Goal: Task Accomplishment & Management: Use online tool/utility

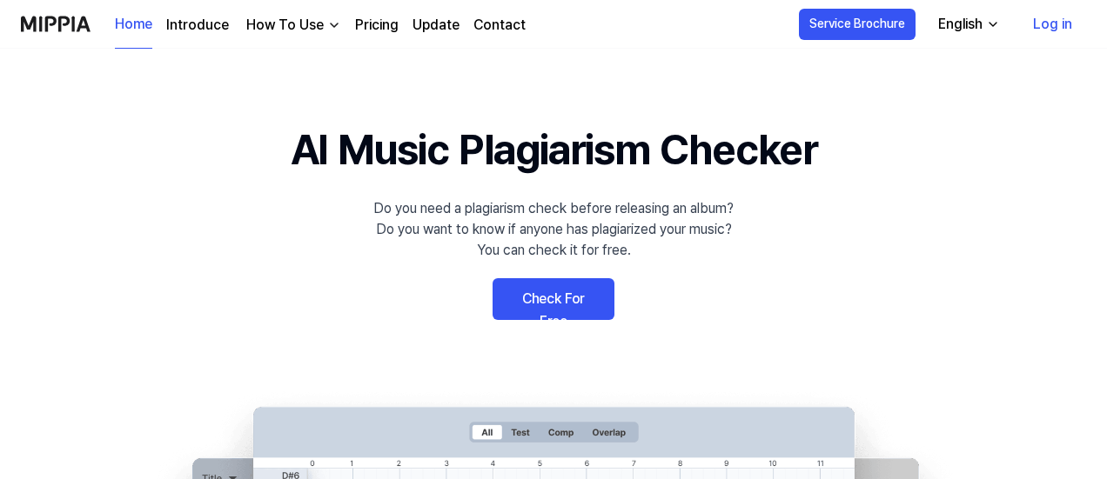
click at [529, 311] on link "Check For Free" at bounding box center [553, 299] width 122 height 42
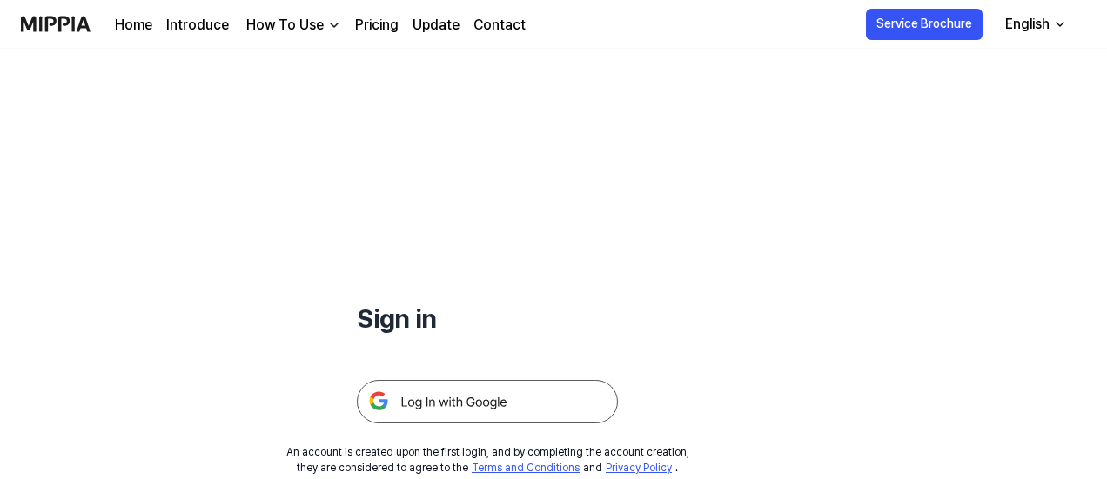
click at [478, 401] on img at bounding box center [487, 401] width 261 height 43
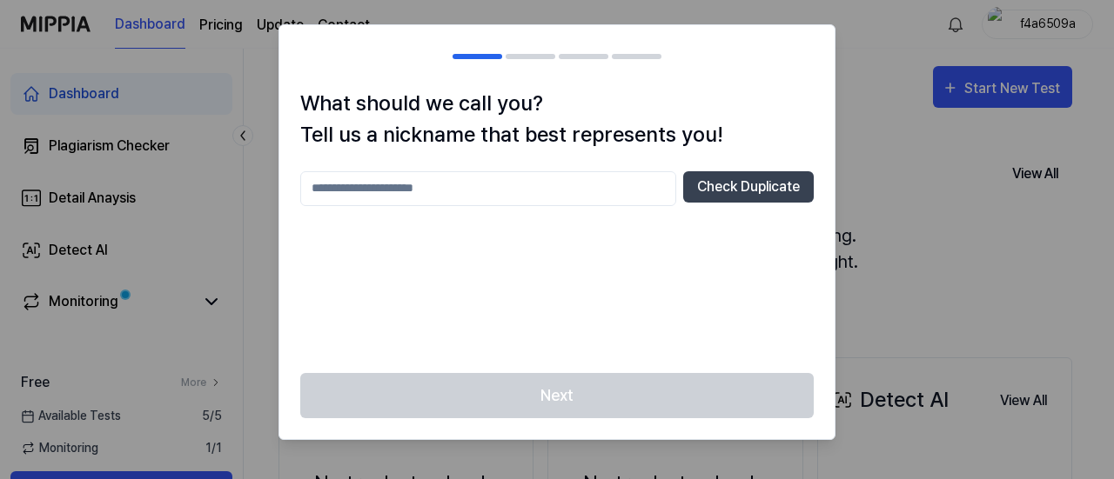
click at [619, 196] on input "text" at bounding box center [488, 188] width 376 height 35
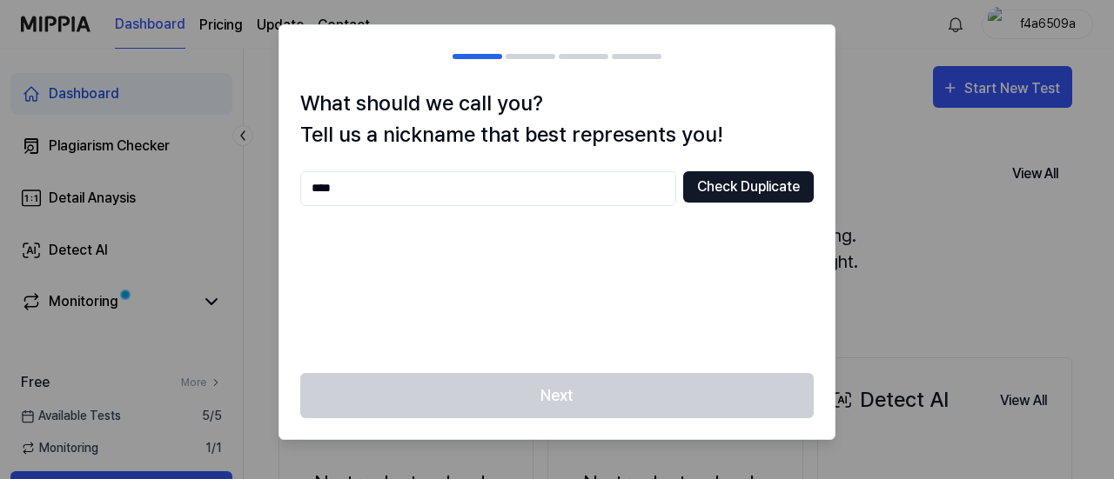
type input "****"
click at [707, 193] on button "Check Duplicate" at bounding box center [748, 186] width 130 height 31
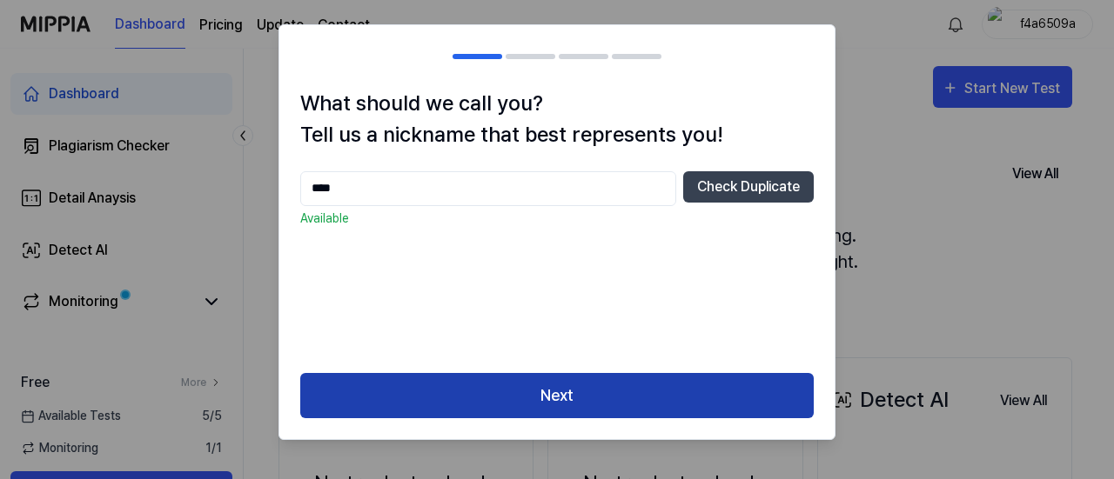
click at [651, 391] on button "Next" at bounding box center [556, 396] width 513 height 46
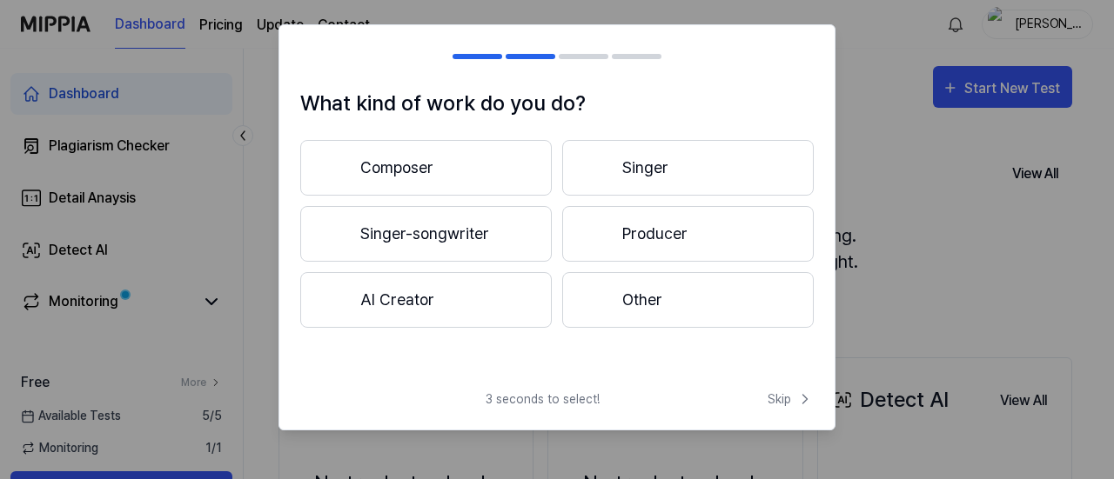
click at [626, 173] on button "Singer" at bounding box center [687, 168] width 251 height 56
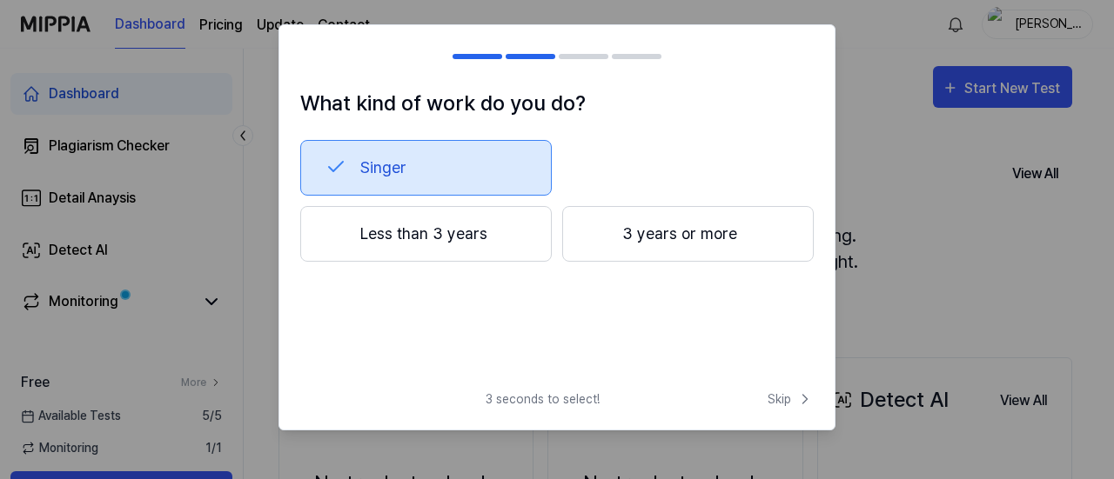
click at [517, 223] on button "Less than 3 years" at bounding box center [425, 234] width 251 height 56
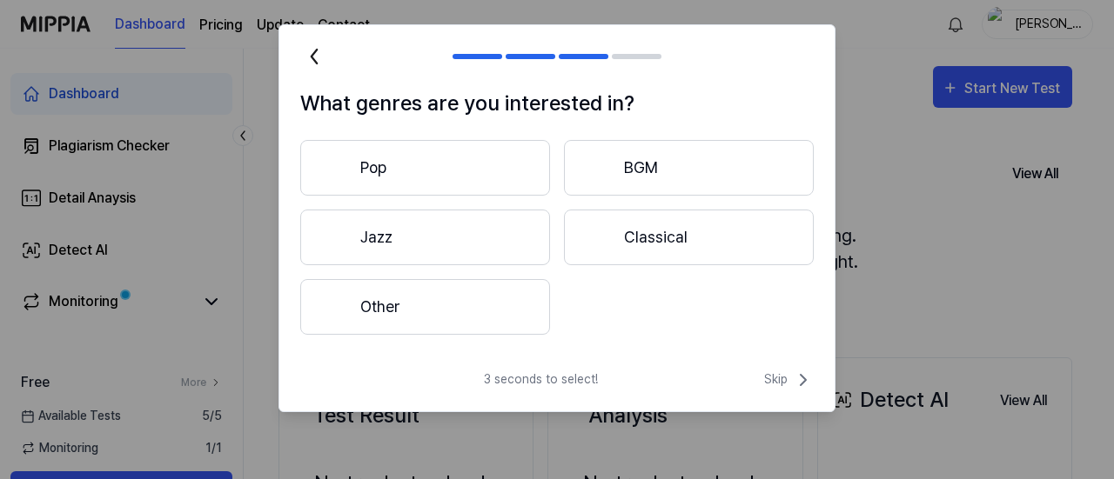
click at [513, 309] on button "Other" at bounding box center [425, 307] width 250 height 56
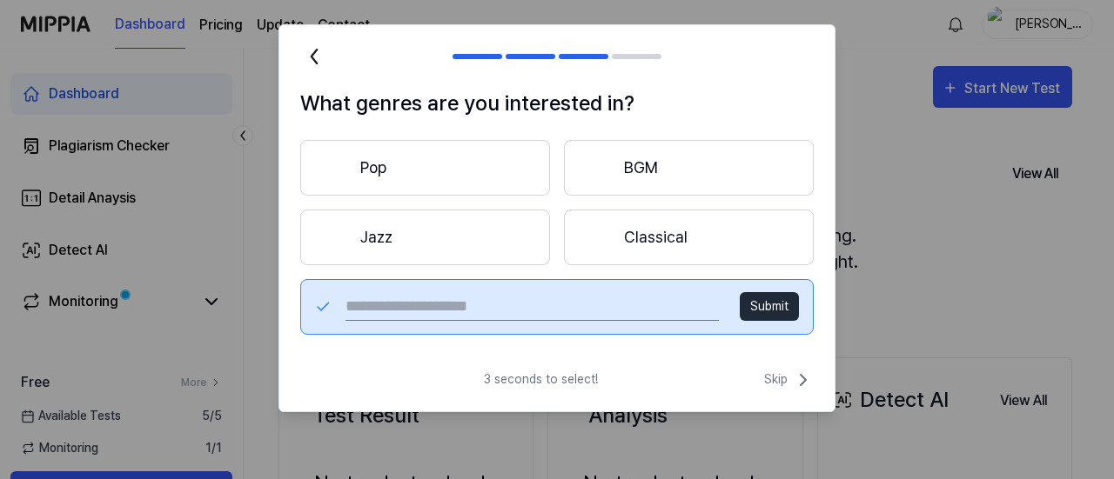
click at [536, 314] on input "text" at bounding box center [531, 307] width 373 height 28
type input "*"
type input "*****"
click at [764, 311] on button "Submit" at bounding box center [768, 306] width 59 height 29
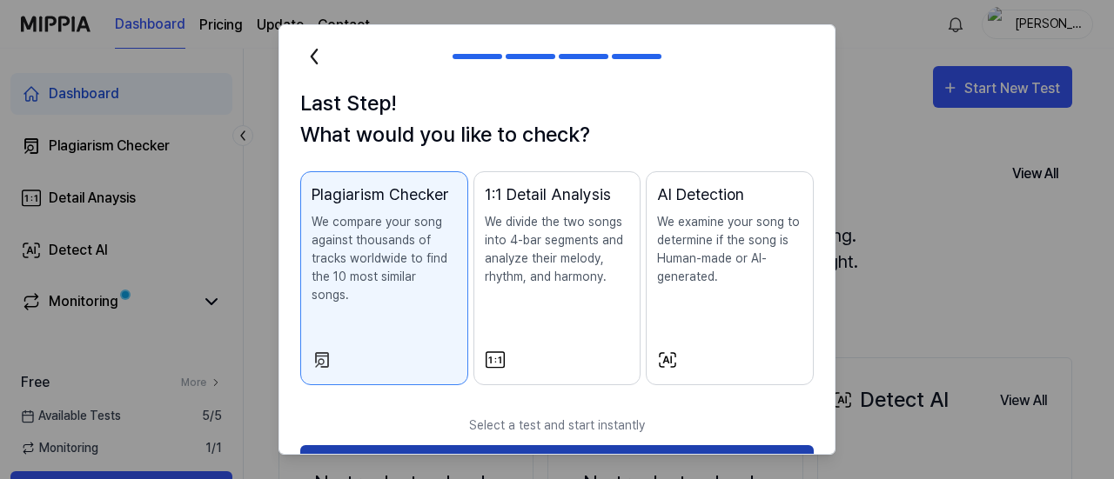
click at [587, 445] on button "Start Now" at bounding box center [556, 468] width 513 height 46
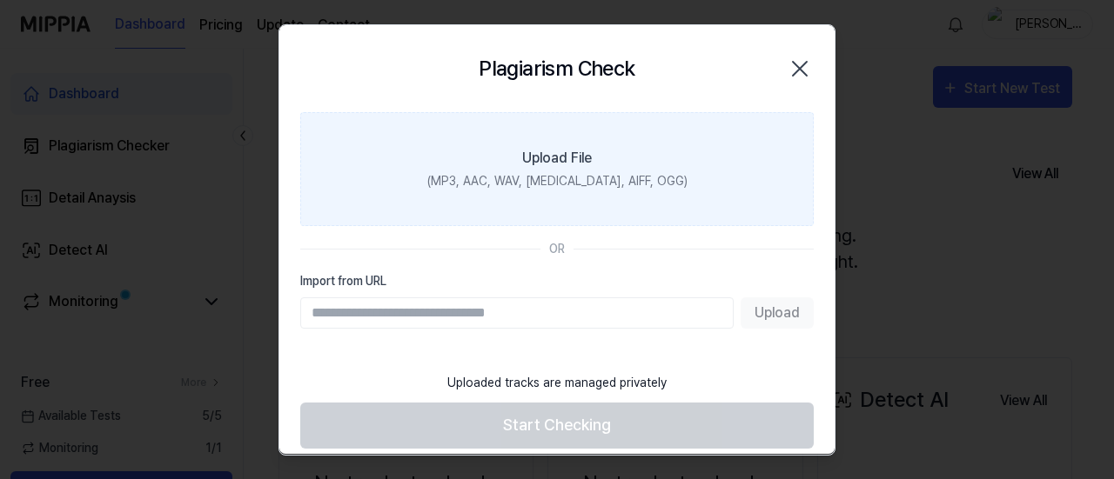
click at [595, 168] on label "Upload File (MP3, AAC, WAV, FLAC, AIFF, OGG)" at bounding box center [556, 169] width 513 height 114
click at [0, 0] on input "Upload File (MP3, AAC, WAV, FLAC, AIFF, OGG)" at bounding box center [0, 0] width 0 height 0
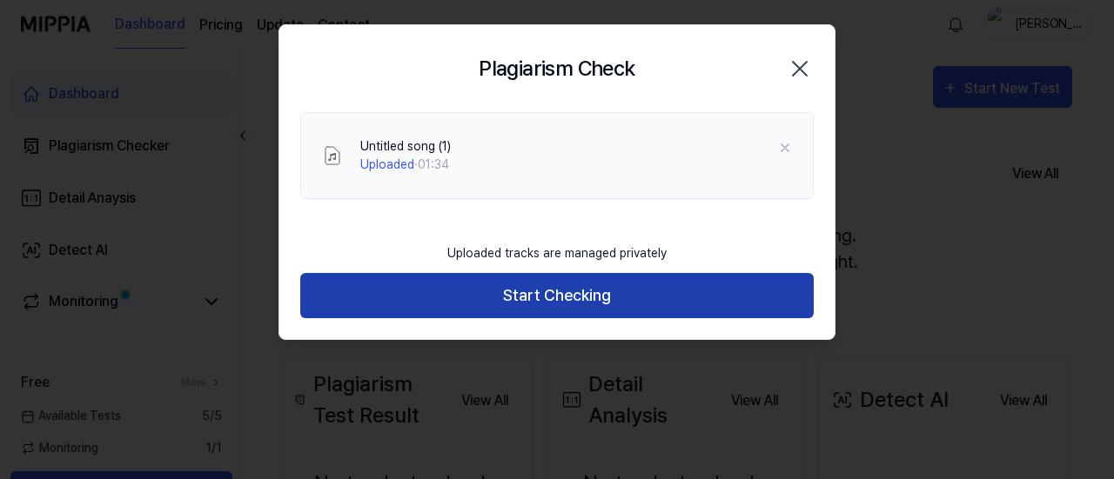
click at [656, 298] on button "Start Checking" at bounding box center [556, 296] width 513 height 46
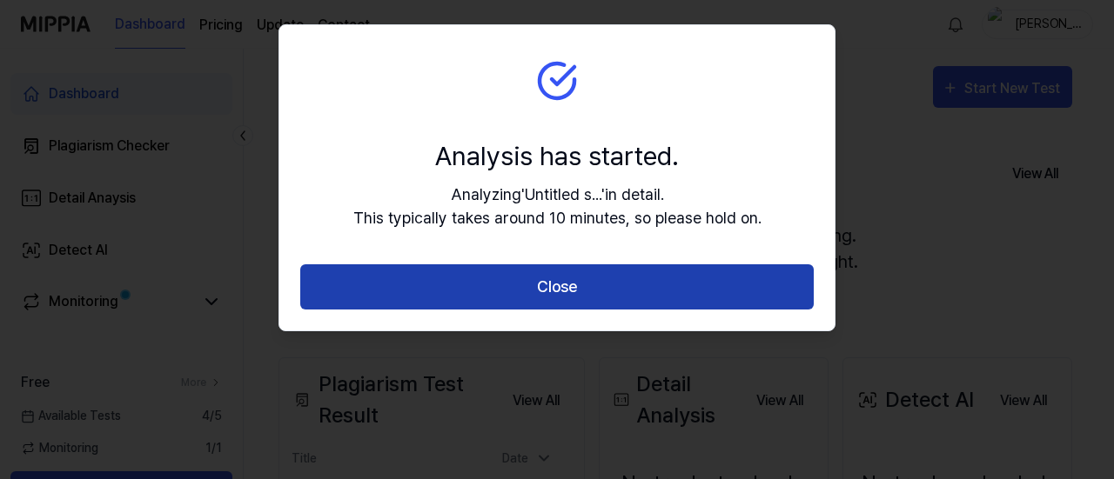
click at [639, 302] on button "Close" at bounding box center [556, 287] width 513 height 46
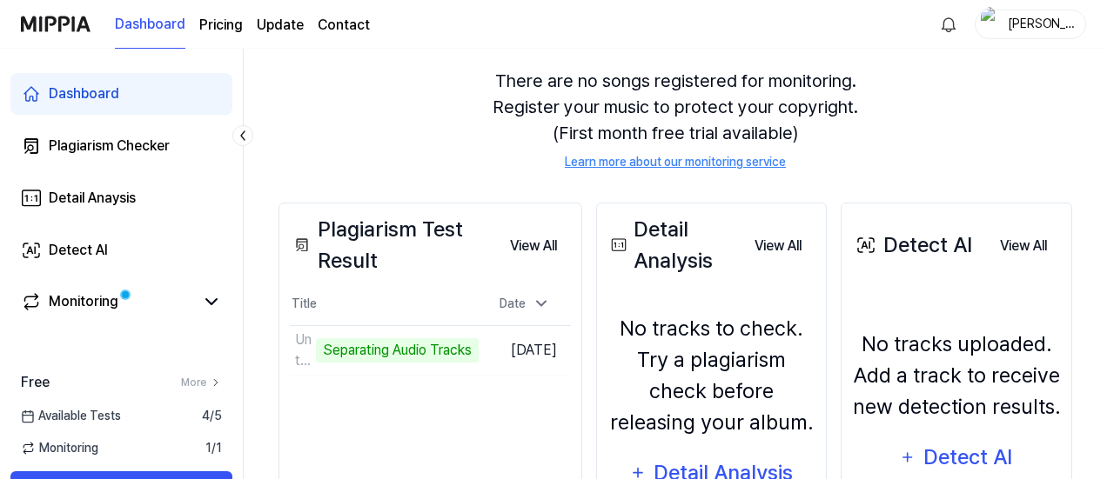
scroll to position [160, 0]
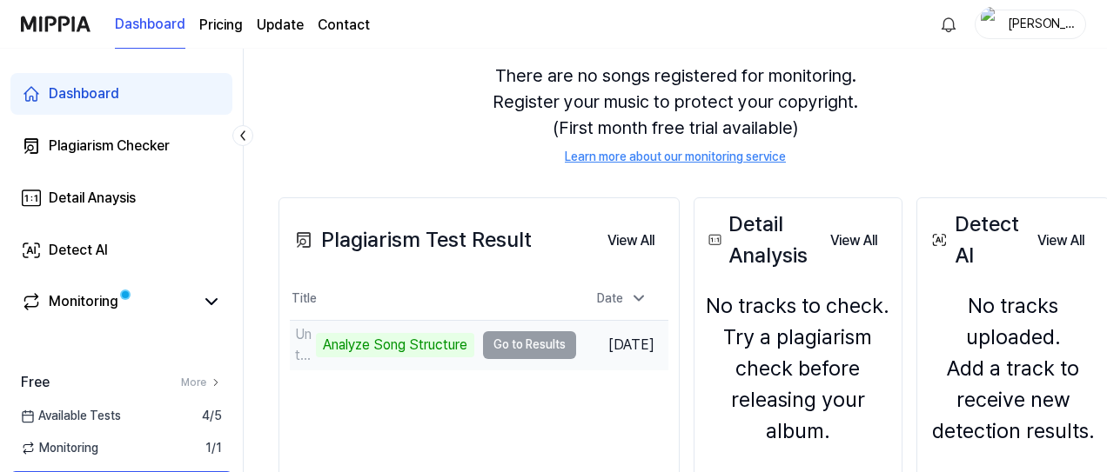
click at [531, 347] on td "Untitled song (1) Analyze Song Structure Go to Results" at bounding box center [433, 345] width 286 height 49
click at [519, 338] on td "Untitled song (1) Analyze Song Structure Go to Results" at bounding box center [433, 345] width 286 height 49
click at [527, 335] on td "Untitled song (1) Analyze Song Structure Go to Results" at bounding box center [433, 345] width 286 height 49
click at [531, 342] on td "Untitled song (1) Analyze Song Structure Go to Results" at bounding box center [433, 345] width 286 height 49
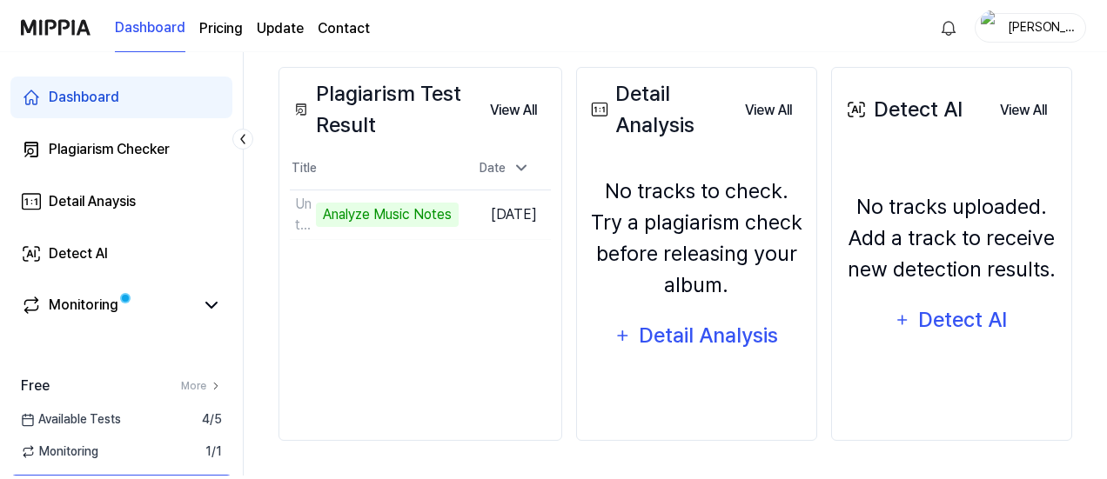
scroll to position [289, 0]
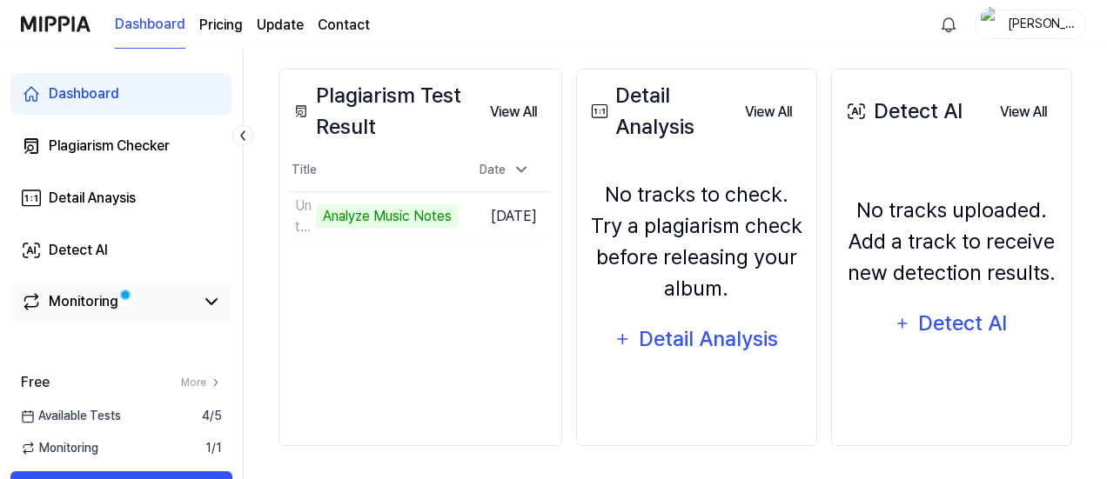
click at [148, 313] on div "Monitoring" at bounding box center [121, 303] width 222 height 42
click at [221, 301] on icon at bounding box center [211, 301] width 21 height 21
click at [219, 301] on icon at bounding box center [211, 301] width 21 height 21
click at [139, 305] on link "Monitoring" at bounding box center [107, 301] width 173 height 21
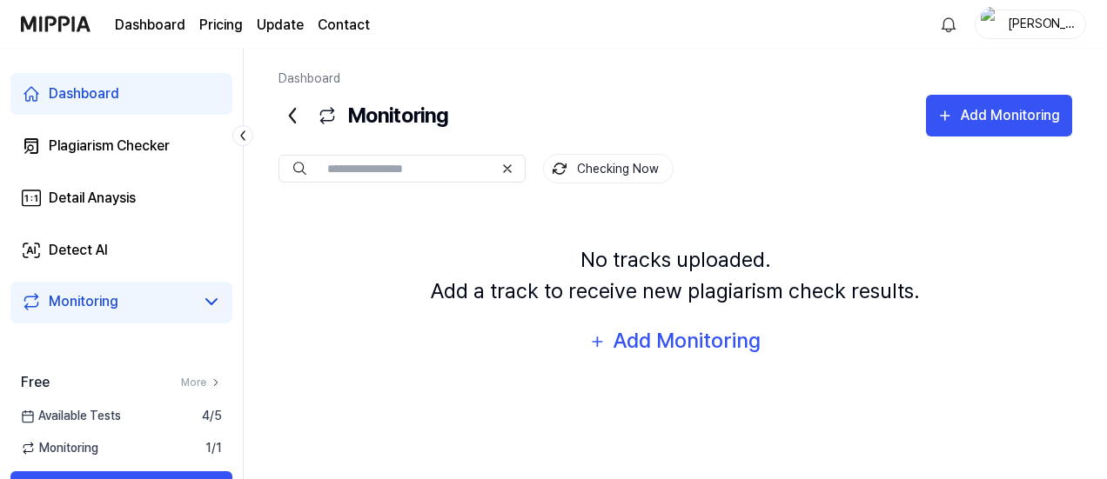
scroll to position [0, 0]
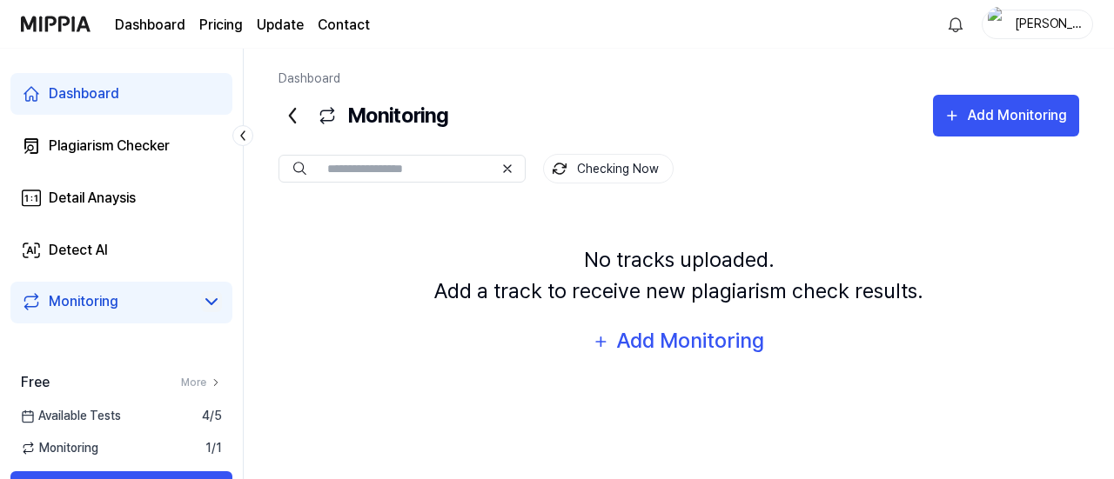
click at [292, 103] on icon at bounding box center [292, 116] width 28 height 28
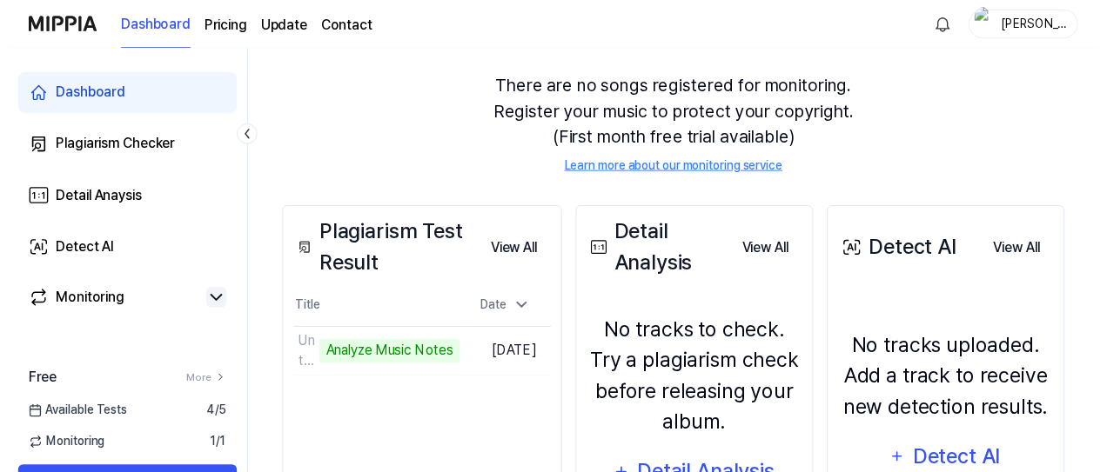
scroll to position [163, 0]
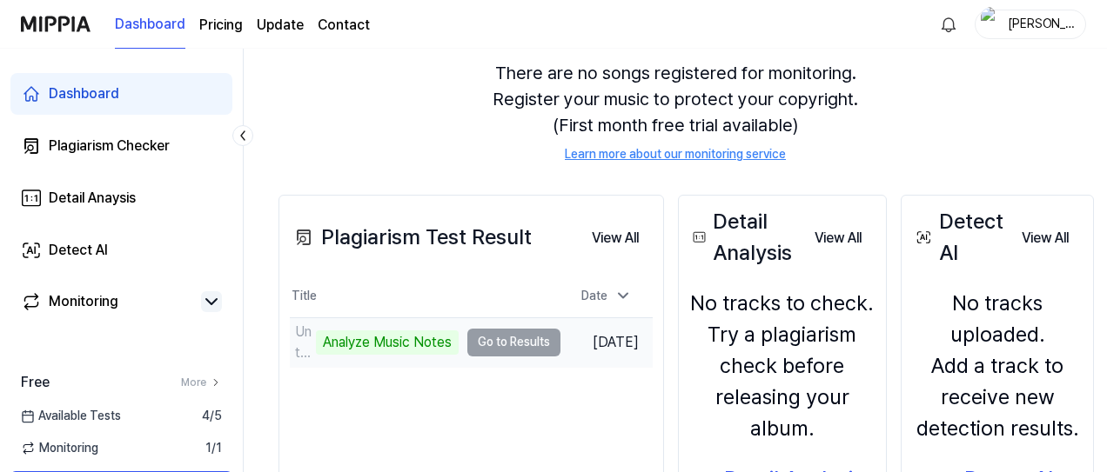
click at [443, 331] on div "Analyze Music Notes" at bounding box center [387, 343] width 143 height 24
click at [489, 335] on td "Untitled song (1) Analyze Music Notes Go to Results" at bounding box center [425, 342] width 271 height 49
click at [490, 338] on td "Untitled song (1) Analyze Music Notes Go to Results" at bounding box center [425, 342] width 271 height 49
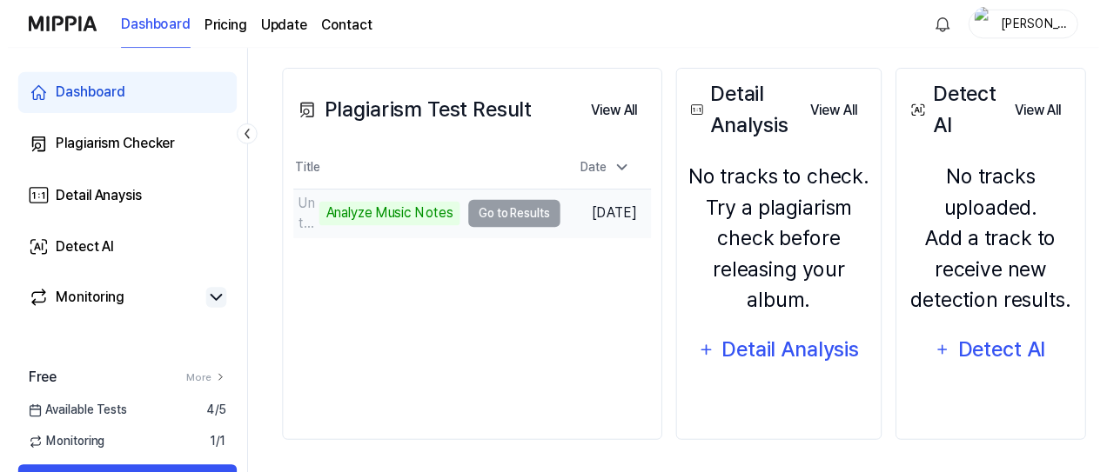
scroll to position [296, 0]
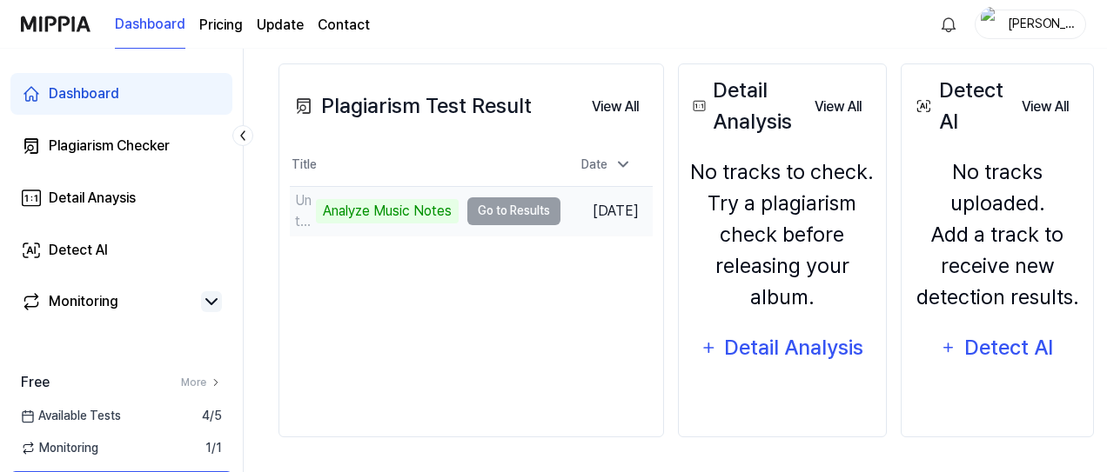
click at [512, 211] on td "Untitled song (1) Analyze Music Notes Go to Results" at bounding box center [425, 211] width 271 height 49
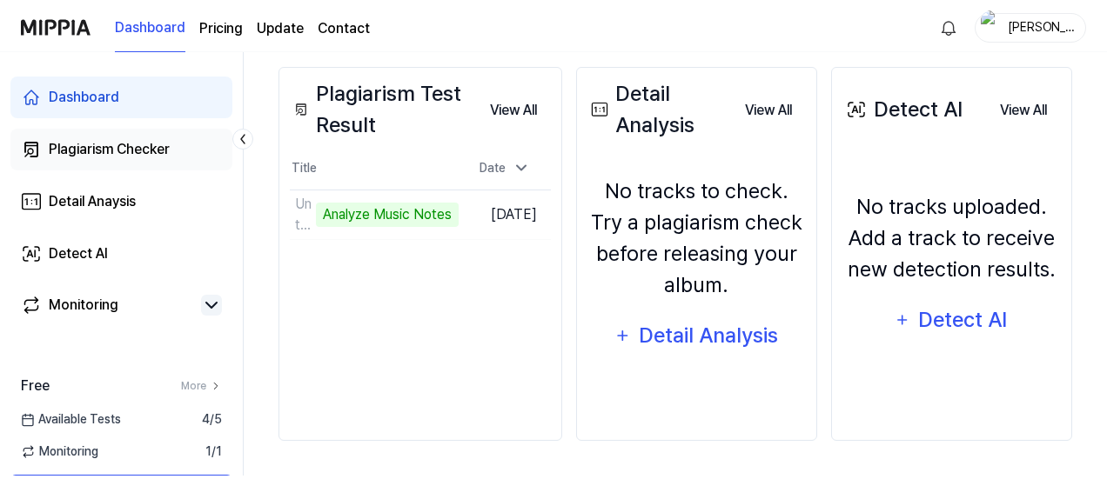
scroll to position [289, 0]
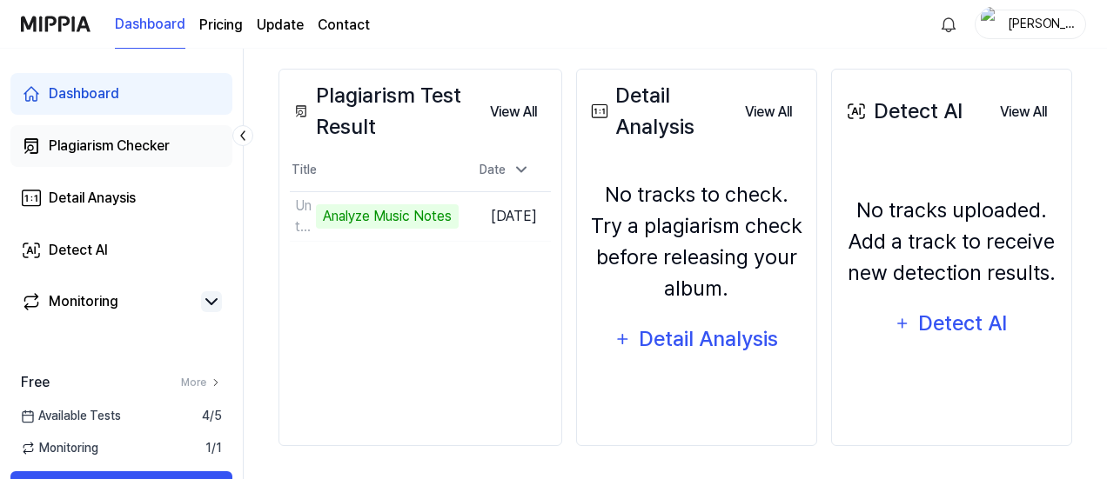
click at [134, 133] on link "Plagiarism Checker" at bounding box center [121, 146] width 222 height 42
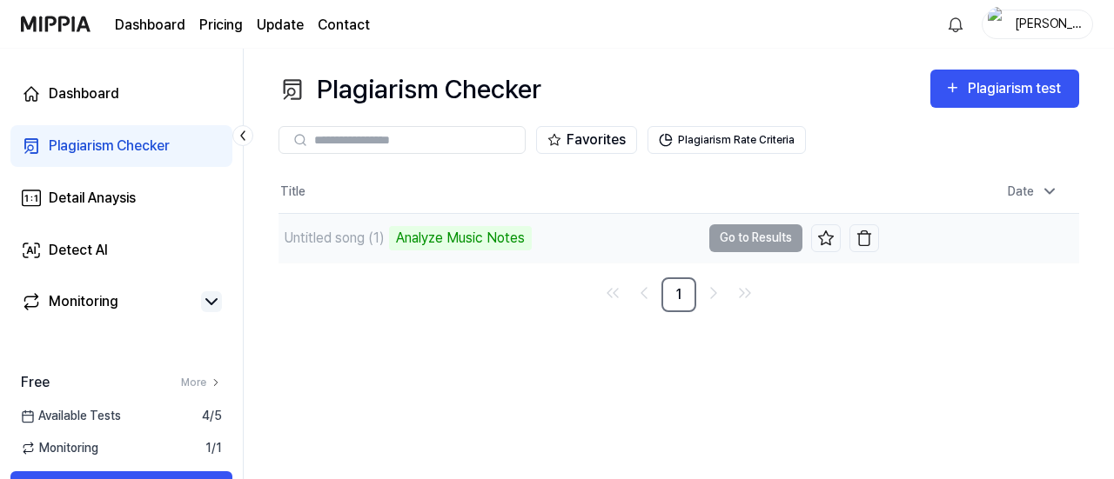
click at [744, 240] on td "Untitled song (1) Analyze Music Notes Go to Results" at bounding box center [578, 238] width 600 height 49
click at [744, 238] on td "Untitled song (1) Analyze Music Notes Go to Results" at bounding box center [578, 238] width 600 height 49
click at [741, 242] on td "Untitled song (1) Analyze Music Notes Go to Results" at bounding box center [578, 238] width 600 height 49
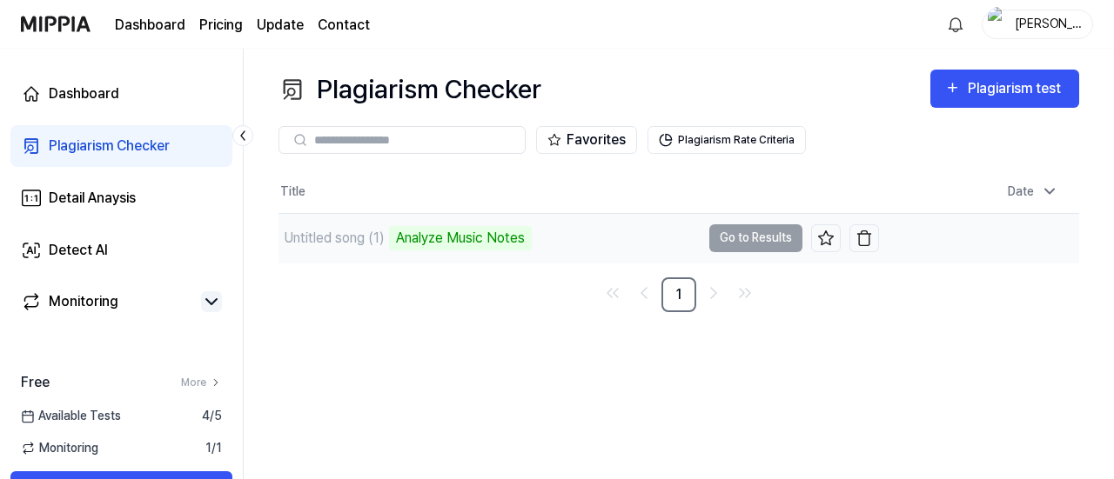
click at [404, 238] on div "Analyze Music Notes" at bounding box center [460, 238] width 143 height 24
click at [318, 232] on div "Untitled song (1)" at bounding box center [334, 238] width 101 height 21
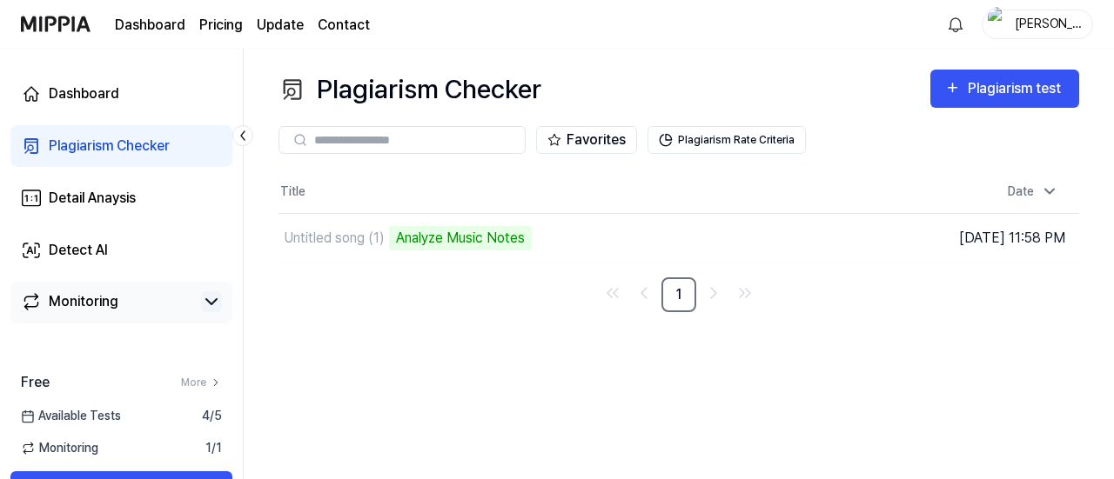
click at [172, 295] on link "Monitoring" at bounding box center [107, 301] width 173 height 21
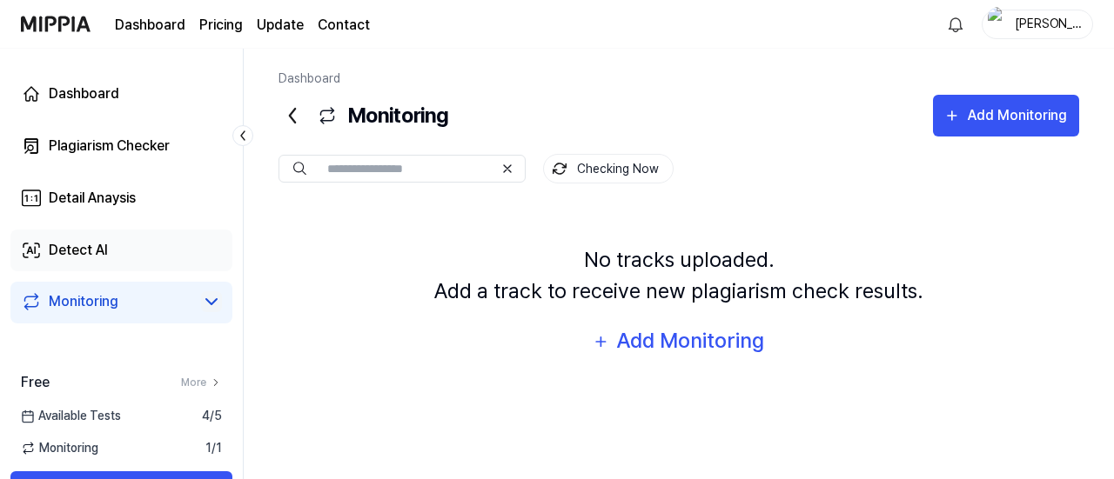
click at [172, 241] on link "Detect AI" at bounding box center [121, 251] width 222 height 42
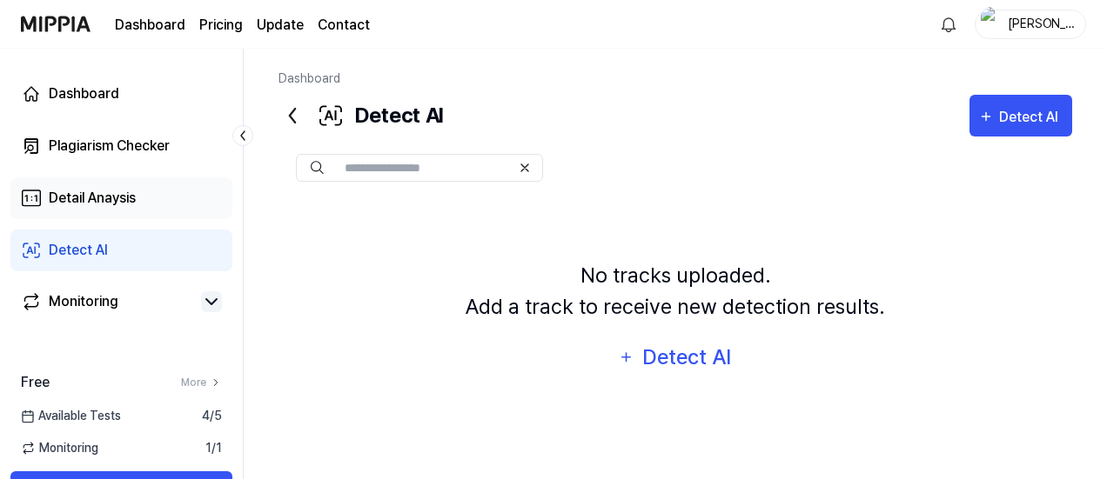
click at [146, 199] on link "Detail Anaysis" at bounding box center [121, 198] width 222 height 42
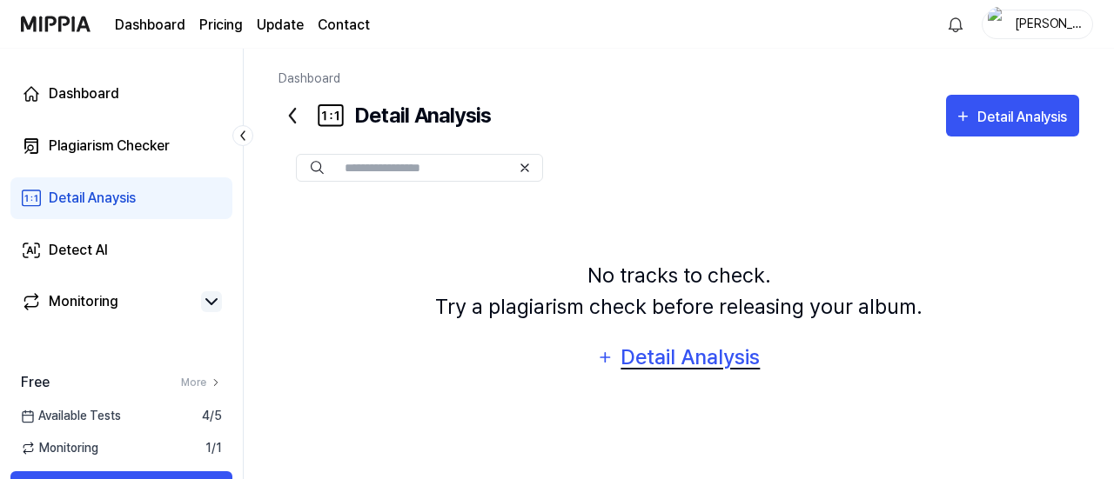
click at [696, 356] on div "Detail Analysis" at bounding box center [690, 357] width 142 height 33
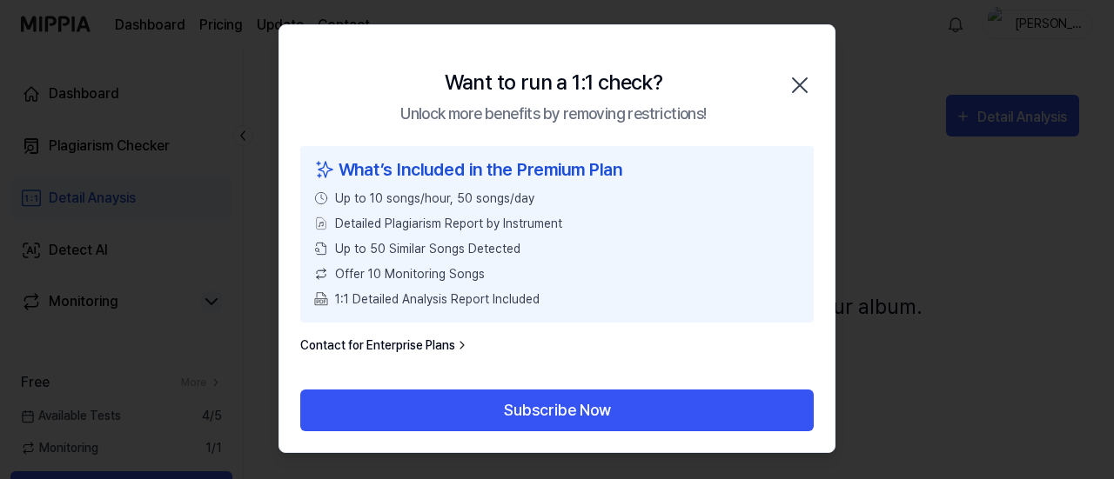
click at [796, 85] on icon "button" at bounding box center [800, 85] width 28 height 28
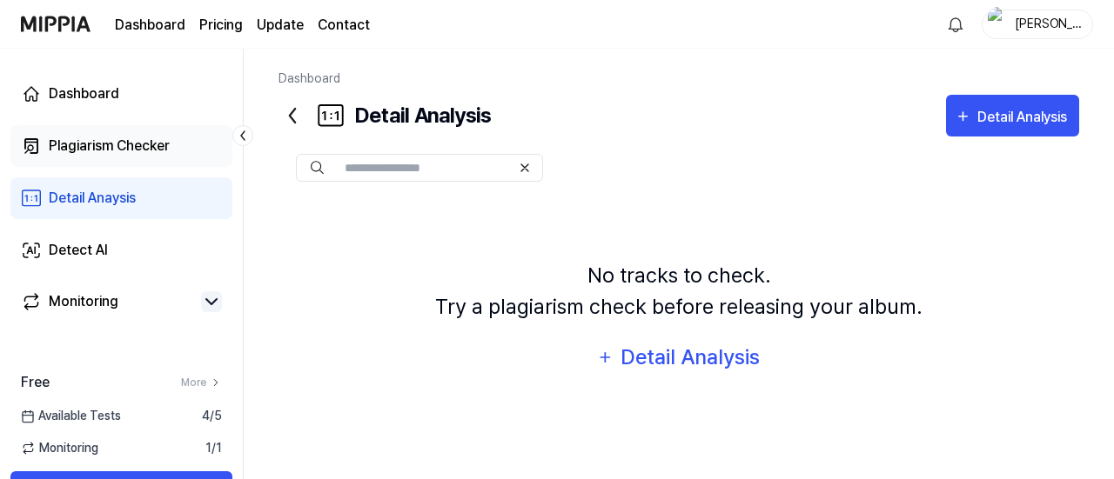
click at [94, 135] on link "Plagiarism Checker" at bounding box center [121, 146] width 222 height 42
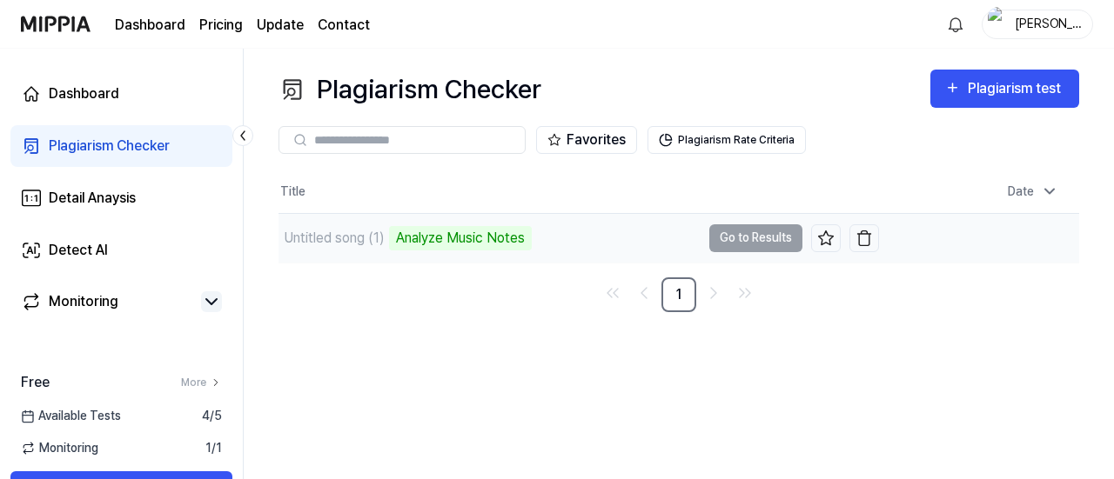
click at [731, 238] on td "Untitled song (1) Analyze Music Notes Go to Results" at bounding box center [578, 238] width 600 height 49
click at [832, 227] on button at bounding box center [826, 238] width 30 height 28
click at [825, 235] on icon at bounding box center [825, 238] width 17 height 17
click at [758, 234] on td "Untitled song (1) Analyze Music Notes Go to Results" at bounding box center [578, 238] width 600 height 49
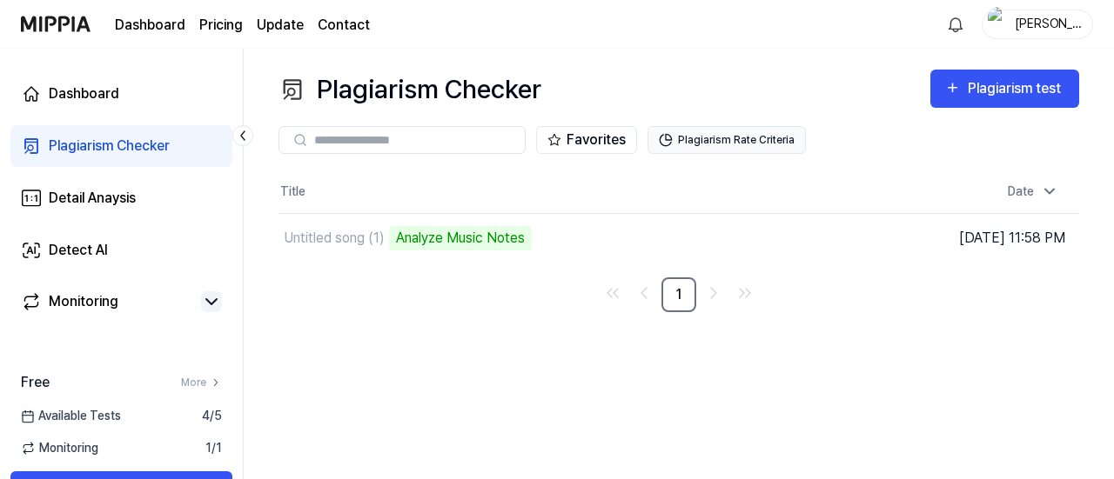
click at [738, 144] on button "Plagiarism Rate Criteria" at bounding box center [726, 140] width 158 height 28
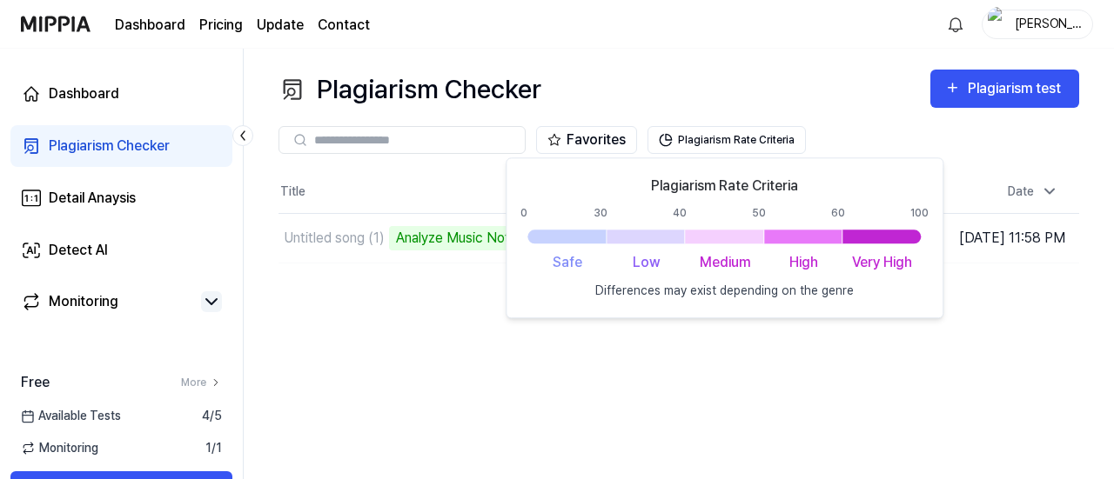
click at [528, 353] on div "Plagiarism Checker Plagiarism test Plagiarism Checker Detail Analysis Detect AI…" at bounding box center [679, 264] width 870 height 431
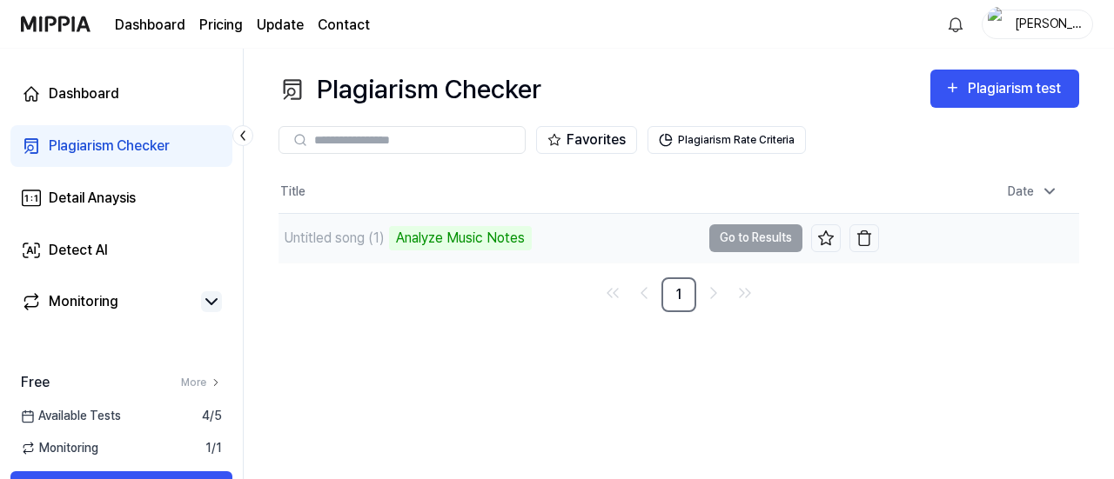
click at [748, 230] on td "Untitled song (1) Analyze Music Notes Go to Results" at bounding box center [578, 238] width 600 height 49
click at [749, 229] on td "Untitled song (1) Analyze Music Notes Go to Results" at bounding box center [578, 238] width 600 height 49
click at [762, 239] on td "Untitled song (1) 17% Go to Results" at bounding box center [578, 238] width 600 height 49
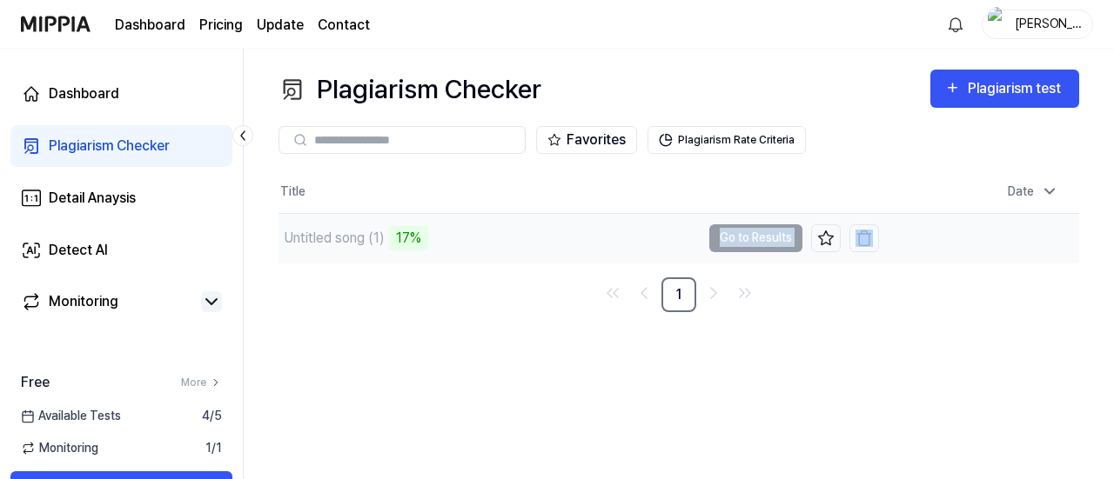
click at [762, 239] on td "Untitled song (1) 17% Go to Results" at bounding box center [578, 238] width 600 height 49
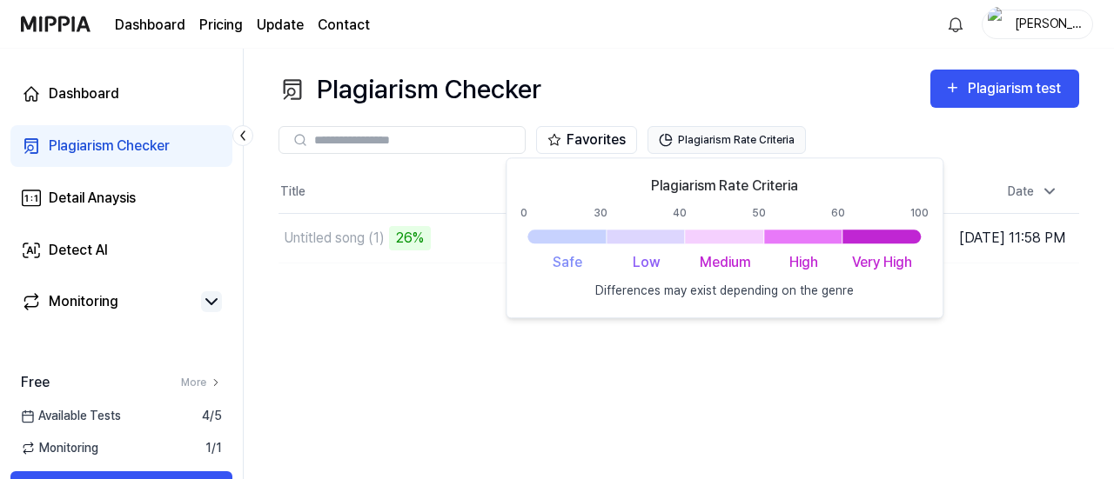
click at [672, 141] on button "Plagiarism Rate Criteria" at bounding box center [726, 140] width 158 height 28
click at [671, 148] on button "Plagiarism Rate Criteria" at bounding box center [726, 140] width 158 height 28
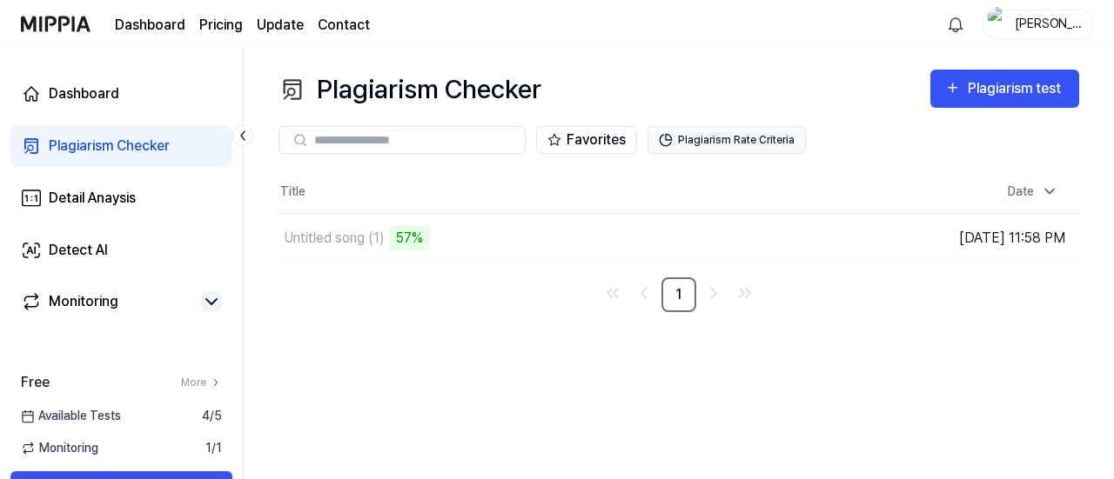
click at [710, 135] on button "Plagiarism Rate Criteria" at bounding box center [726, 140] width 158 height 28
click at [764, 130] on button "Plagiarism Rate Criteria" at bounding box center [726, 140] width 158 height 28
click at [683, 429] on div "Plagiarism Checker Plagiarism test Plagiarism Checker Detail Analysis Detect AI…" at bounding box center [679, 264] width 870 height 431
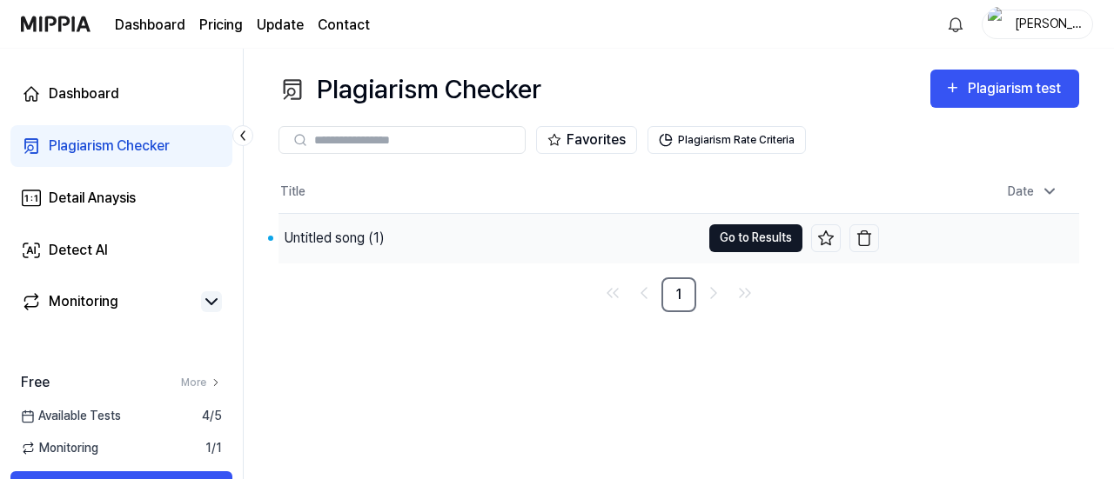
click at [733, 238] on button "Go to Results" at bounding box center [755, 238] width 93 height 28
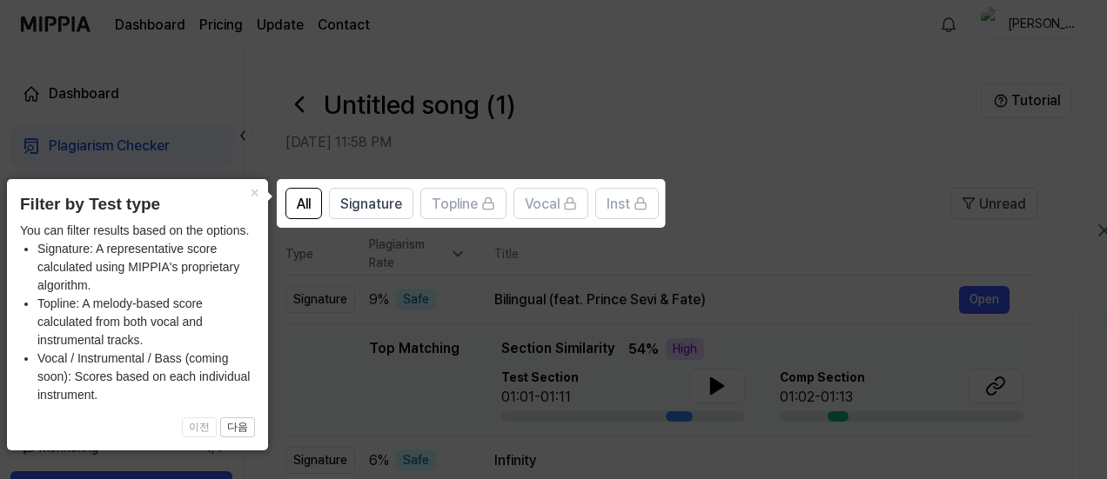
click at [743, 234] on icon at bounding box center [557, 239] width 1114 height 479
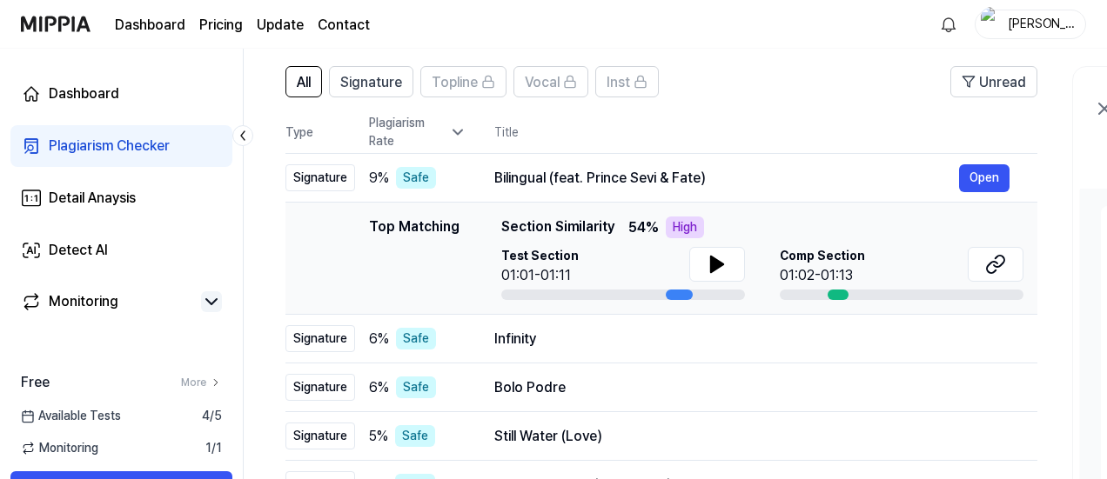
scroll to position [141, 0]
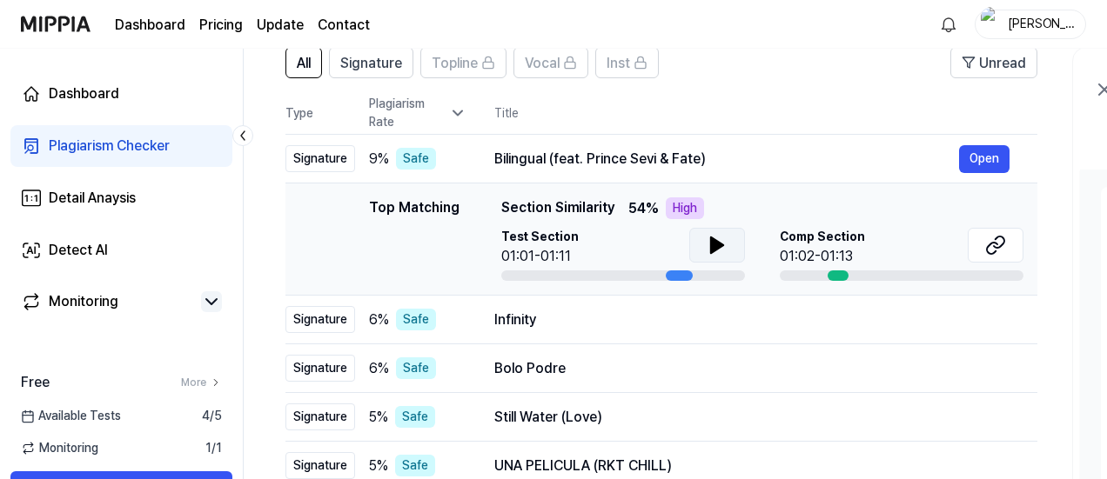
click at [738, 246] on button at bounding box center [717, 245] width 56 height 35
click at [711, 246] on icon at bounding box center [717, 246] width 12 height 16
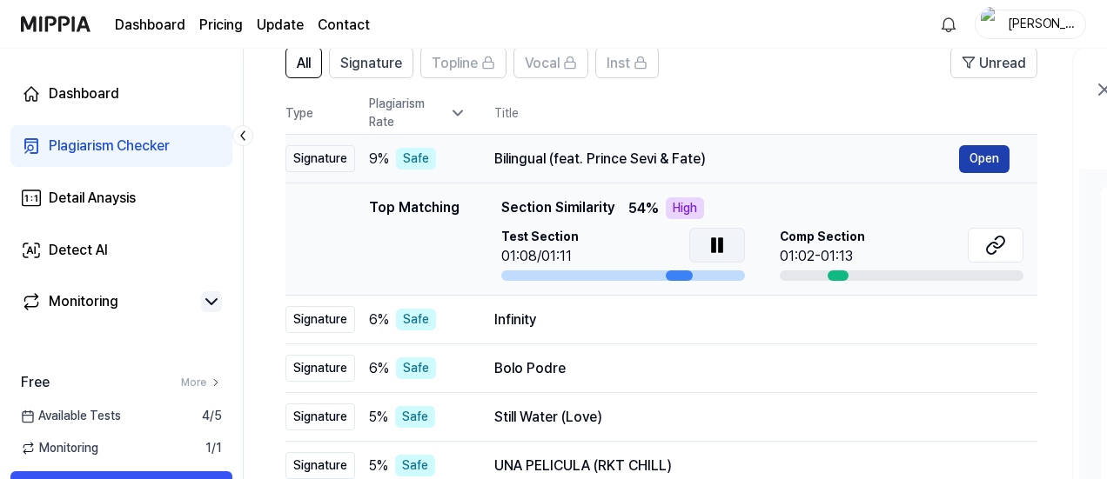
click at [985, 170] on button "Open" at bounding box center [984, 159] width 50 height 28
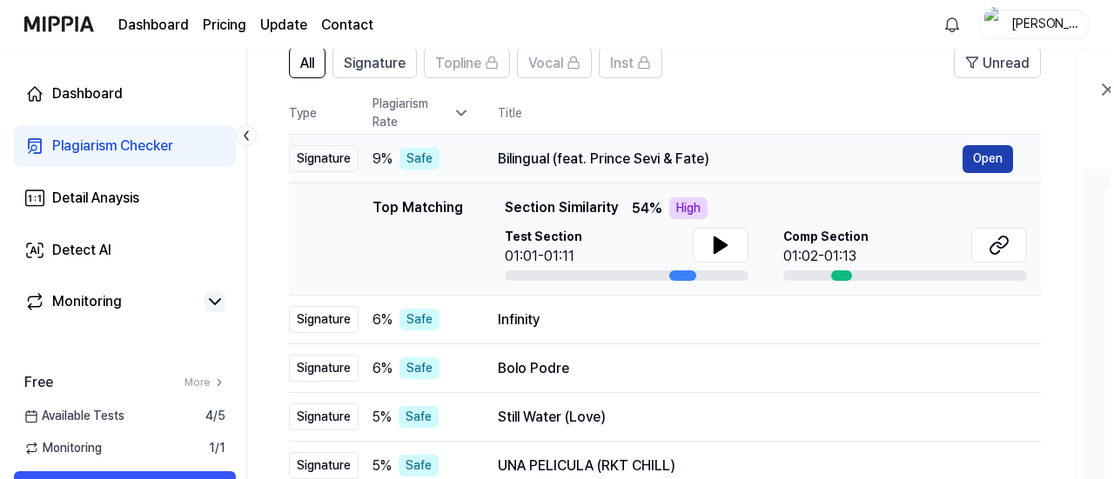
scroll to position [0, 0]
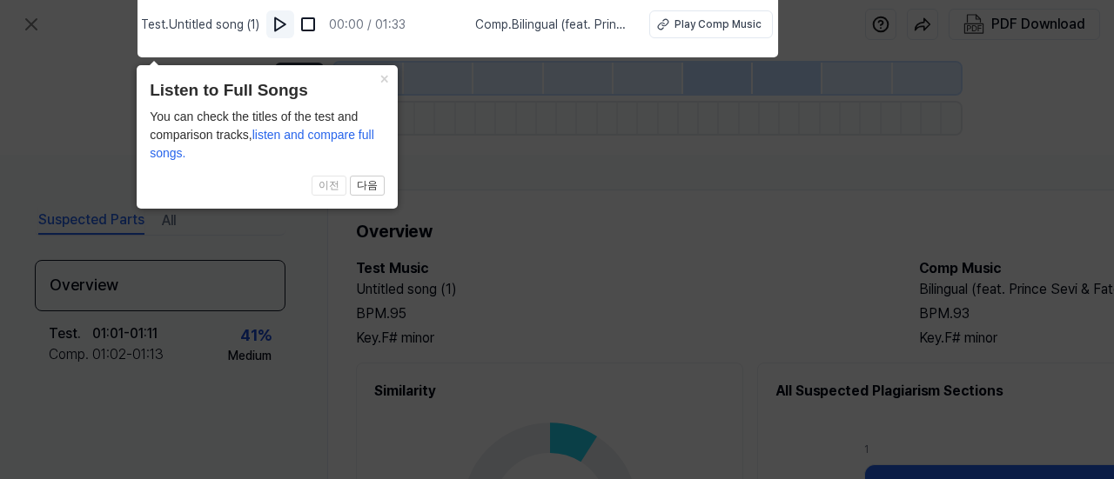
click at [289, 27] on img at bounding box center [279, 24] width 17 height 17
click at [378, 80] on button "×" at bounding box center [384, 77] width 28 height 24
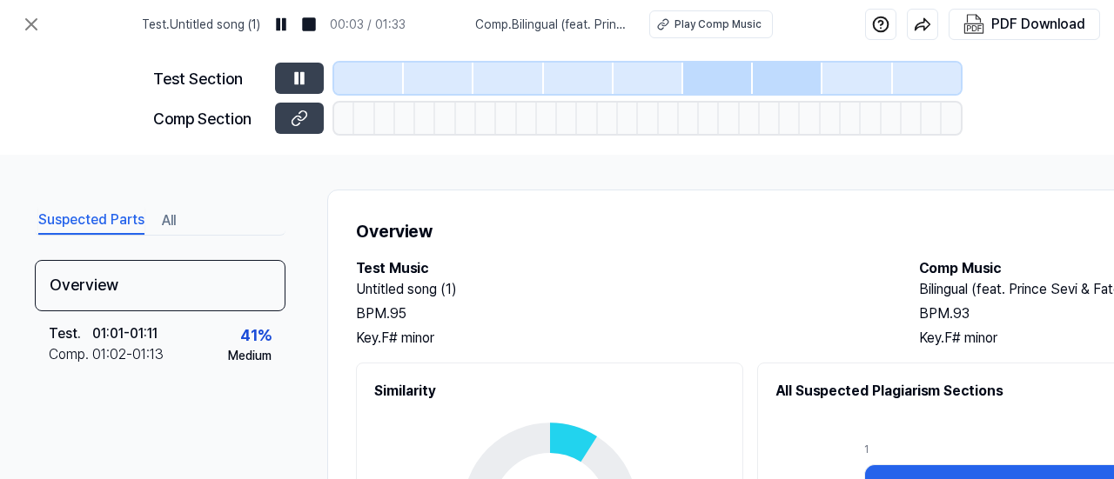
click at [341, 112] on div at bounding box center [344, 118] width 20 height 31
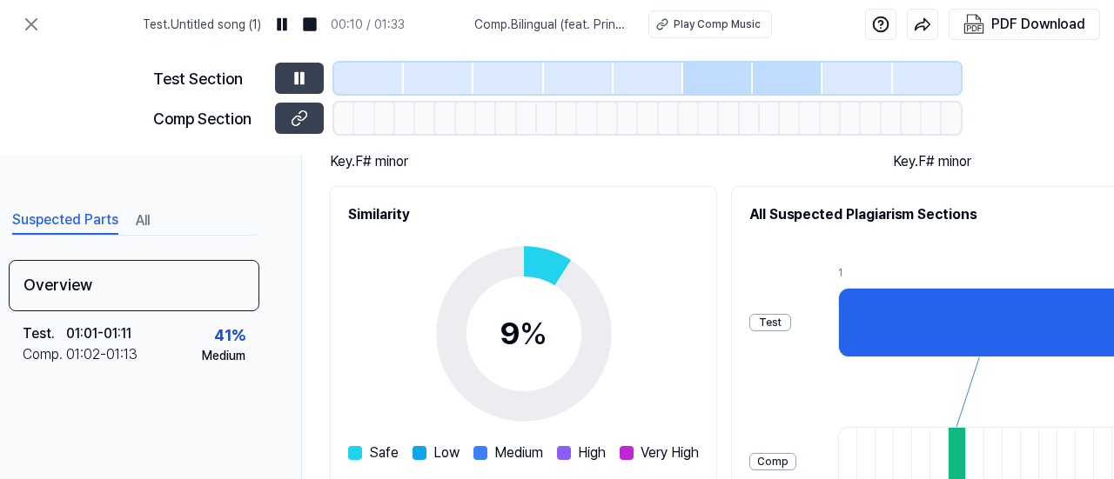
scroll to position [175, 26]
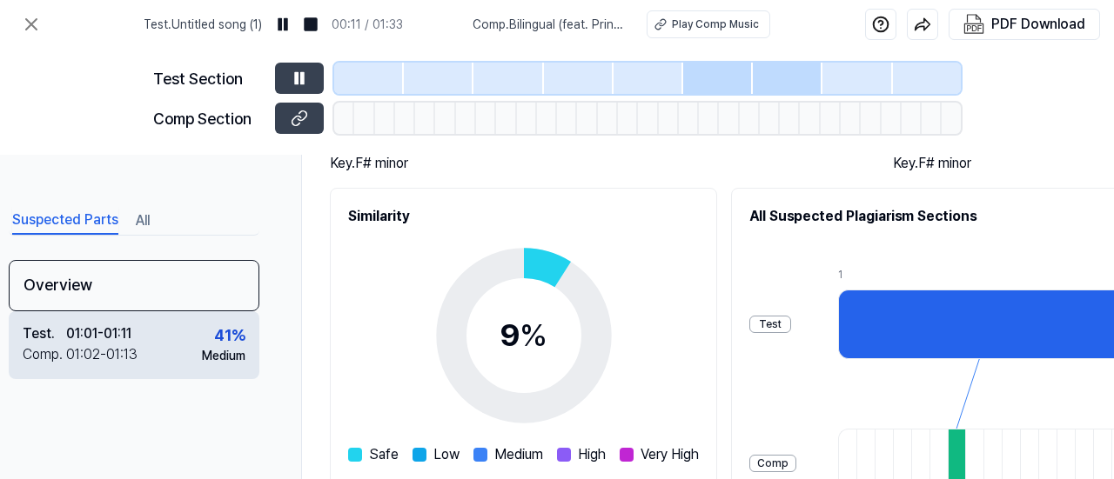
click at [181, 336] on div "Test . 01:01 - 01:11 Comp . 01:02 - 01:13 41 % Medium" at bounding box center [134, 345] width 251 height 68
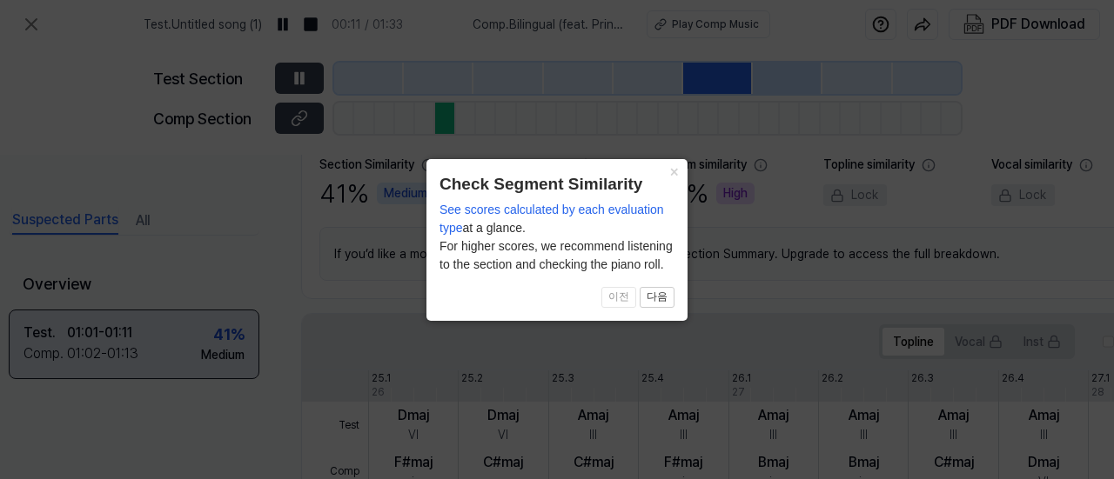
scroll to position [472, 26]
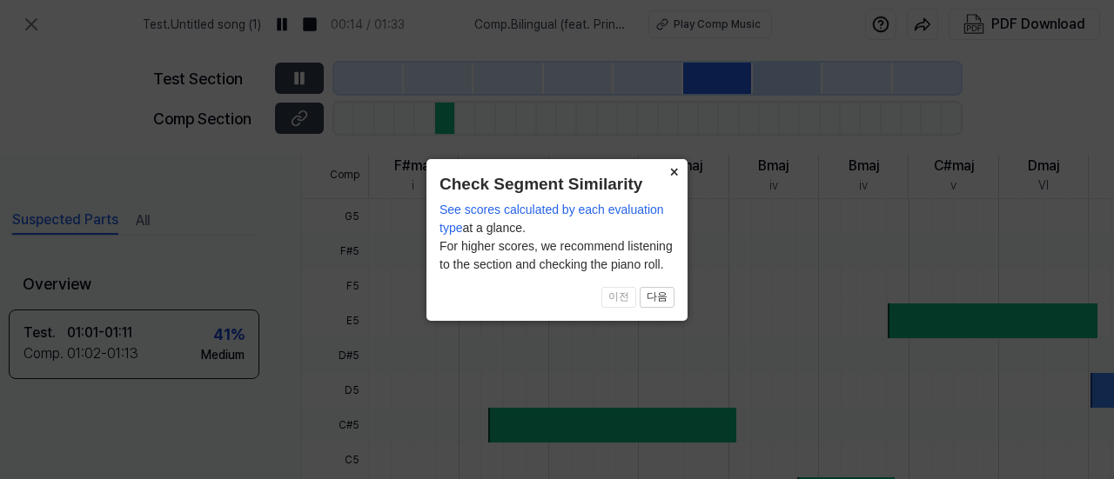
click at [672, 177] on button "×" at bounding box center [673, 171] width 28 height 24
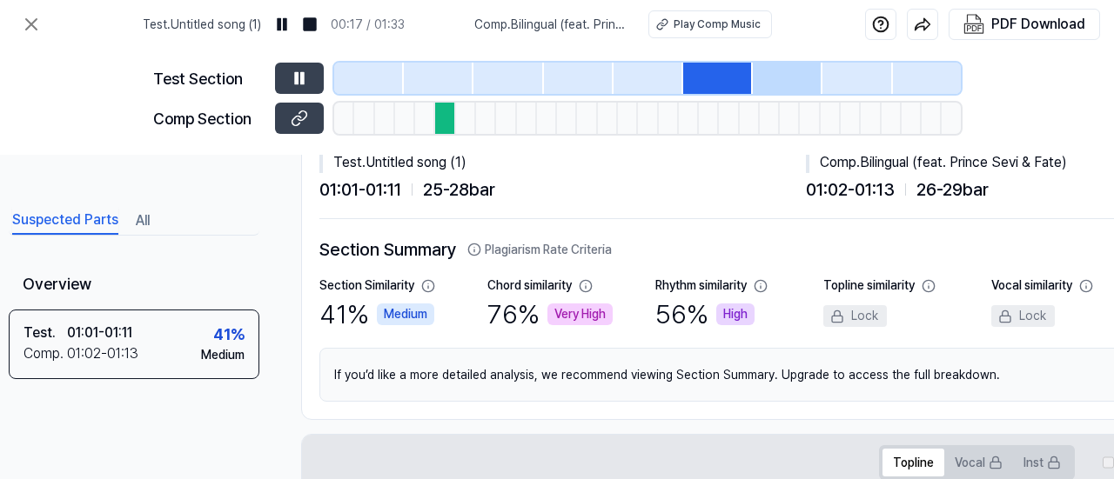
scroll to position [0, 26]
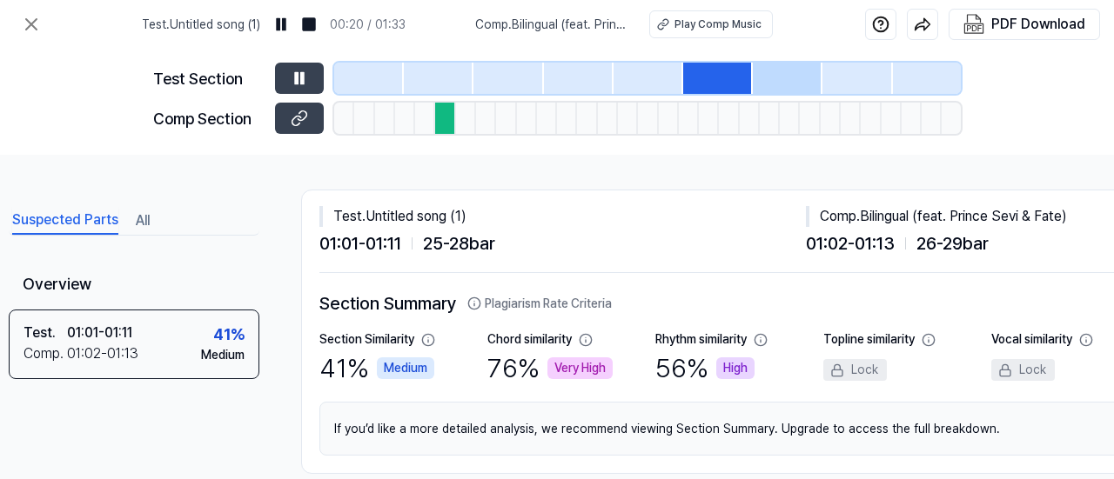
click at [142, 217] on button "All" at bounding box center [143, 221] width 14 height 28
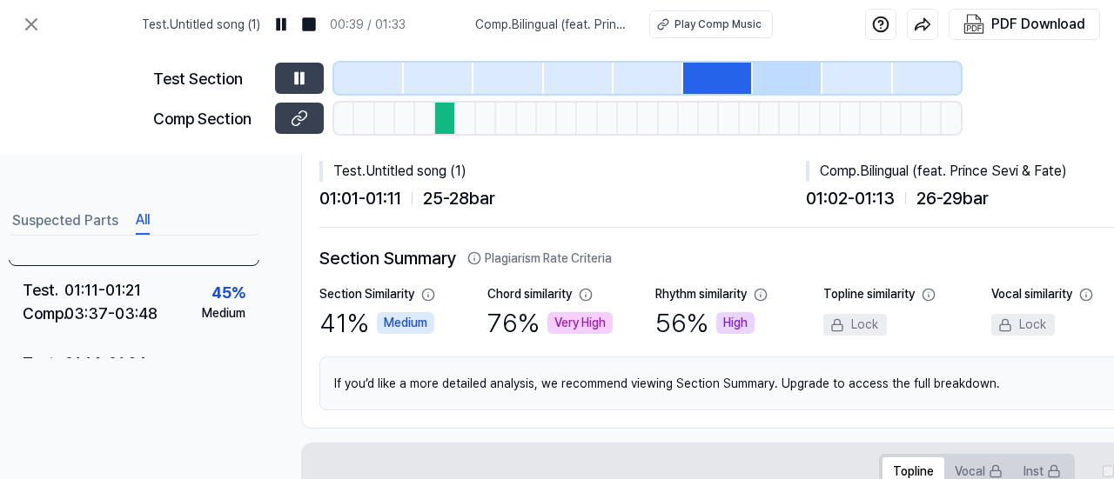
scroll to position [44, 26]
click at [677, 86] on div at bounding box center [648, 78] width 70 height 31
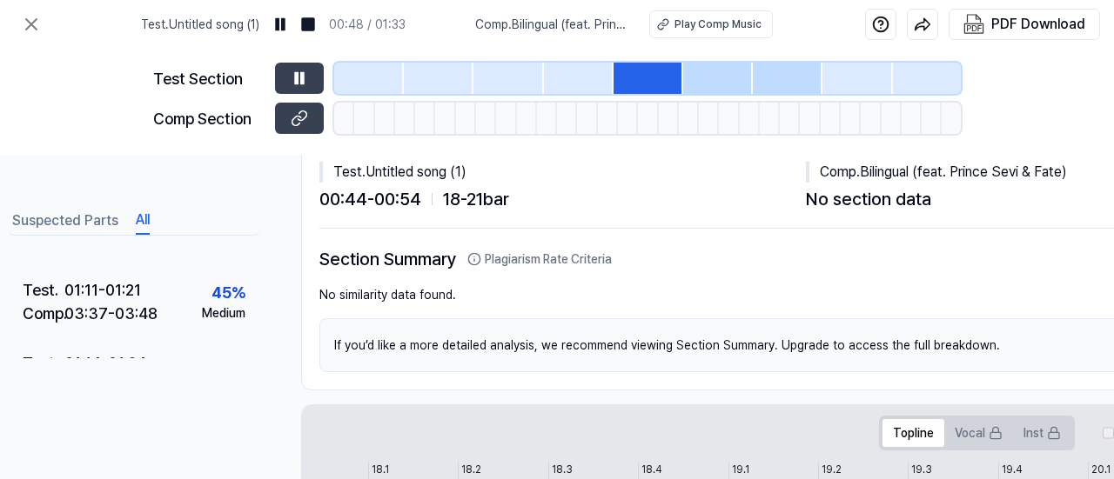
scroll to position [485, 0]
click at [690, 77] on div at bounding box center [718, 78] width 70 height 31
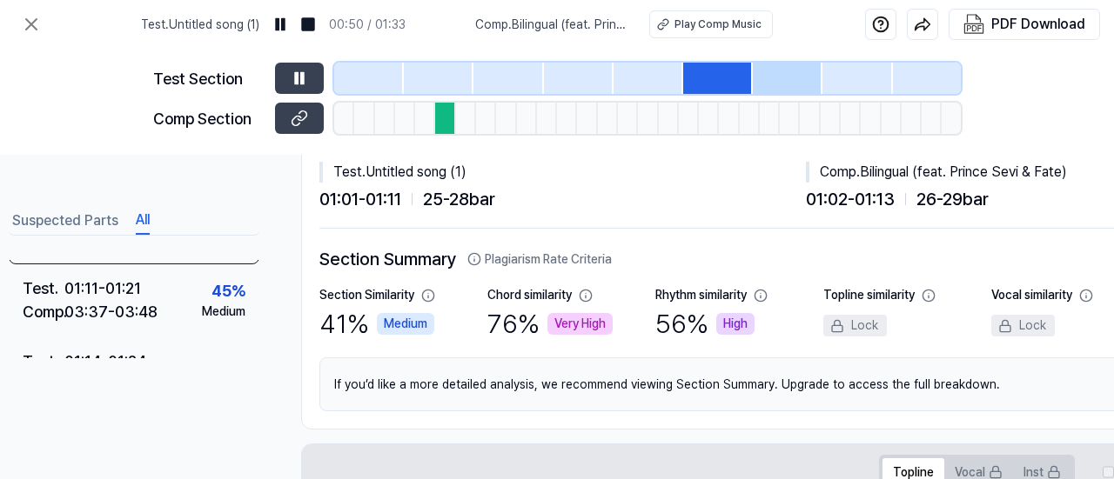
scroll to position [484, 0]
click at [767, 72] on div at bounding box center [788, 78] width 70 height 31
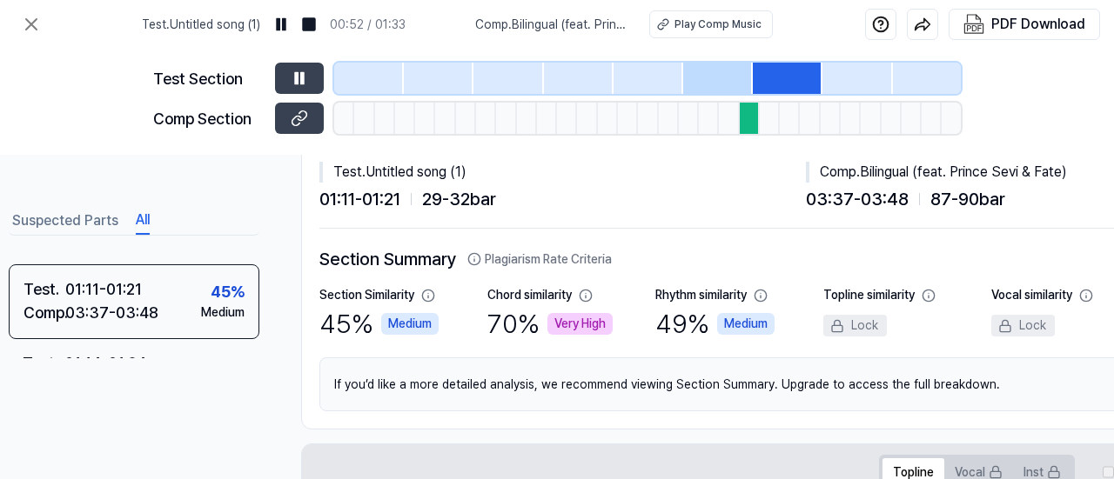
click at [838, 70] on div at bounding box center [857, 78] width 70 height 31
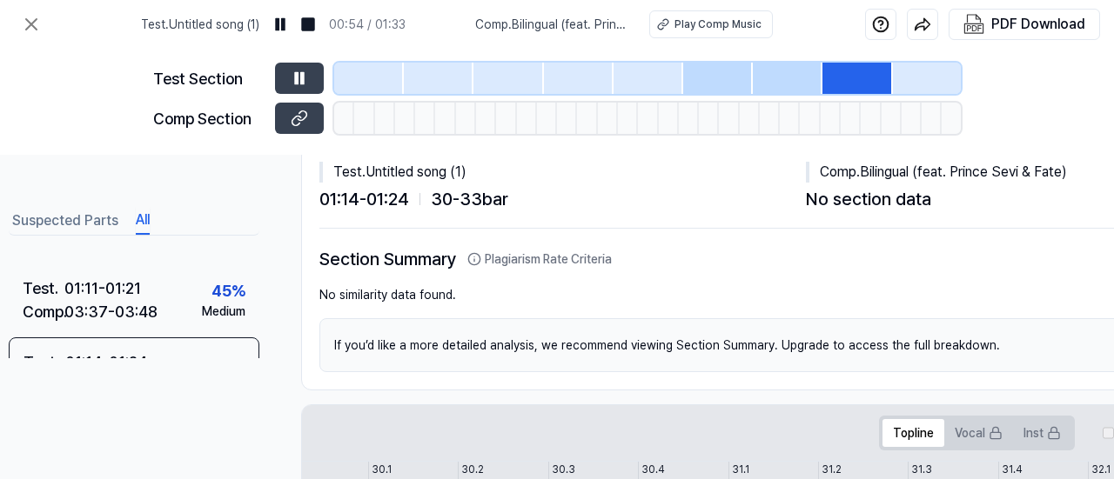
click at [907, 74] on div at bounding box center [927, 78] width 68 height 31
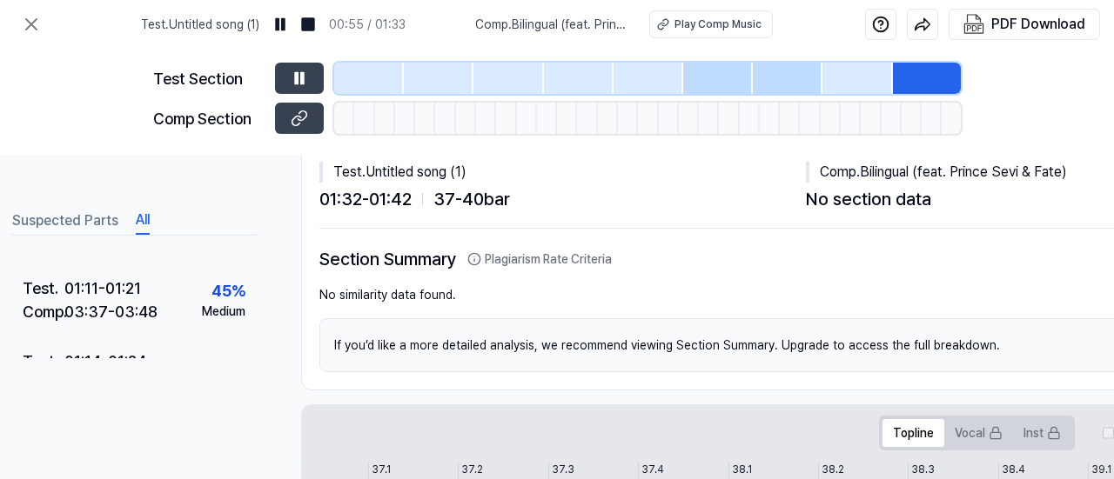
click at [788, 83] on div at bounding box center [788, 78] width 70 height 31
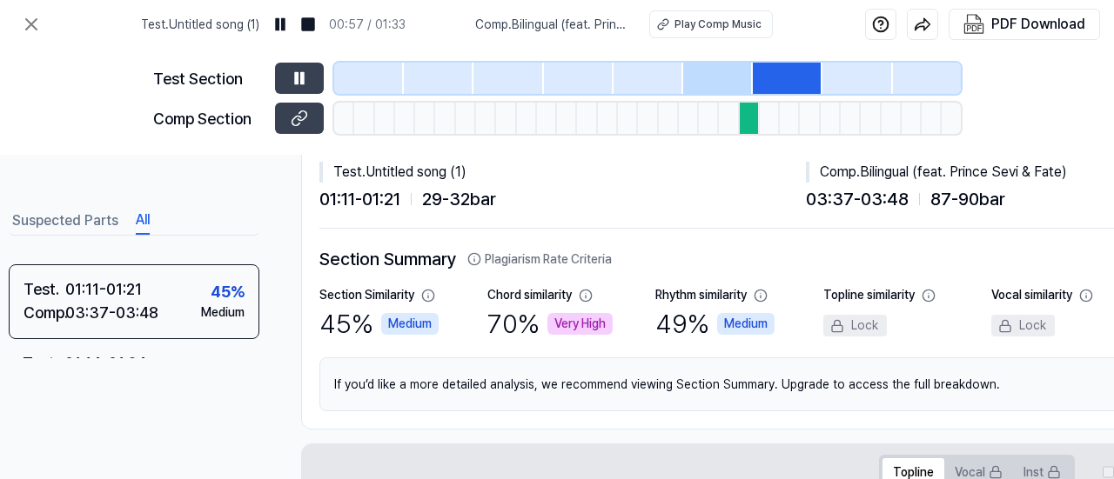
click at [724, 83] on div at bounding box center [718, 78] width 70 height 31
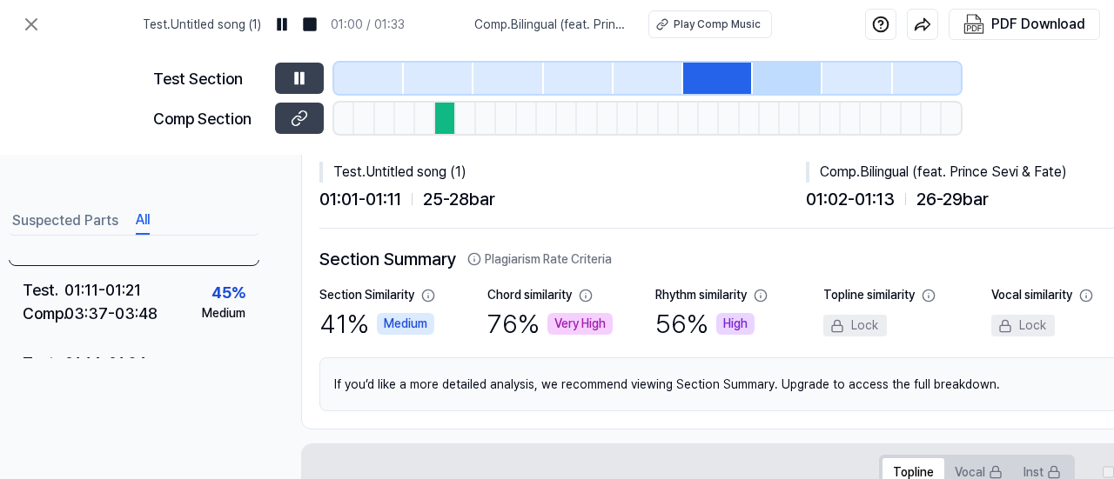
click at [652, 73] on div at bounding box center [648, 78] width 70 height 31
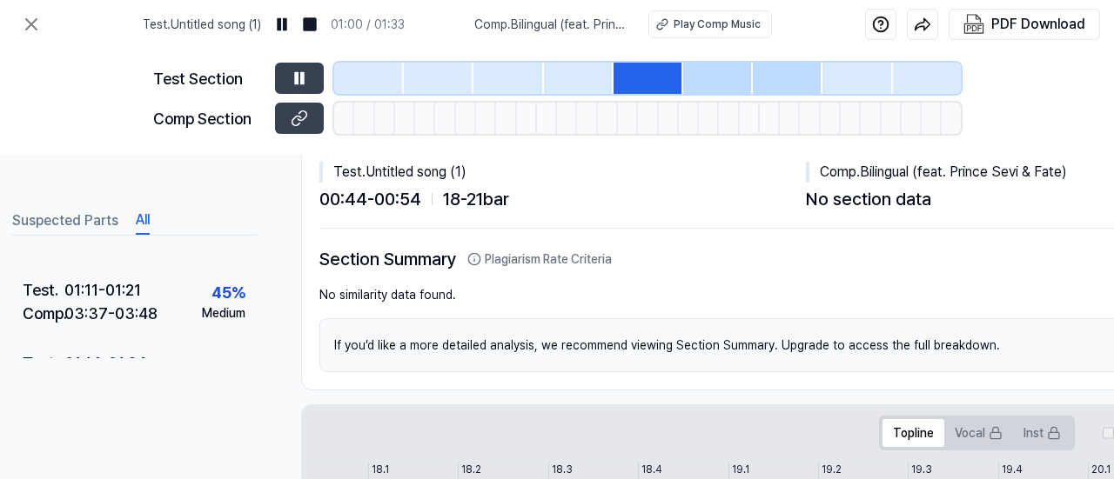
scroll to position [485, 0]
click at [565, 81] on div at bounding box center [579, 78] width 70 height 31
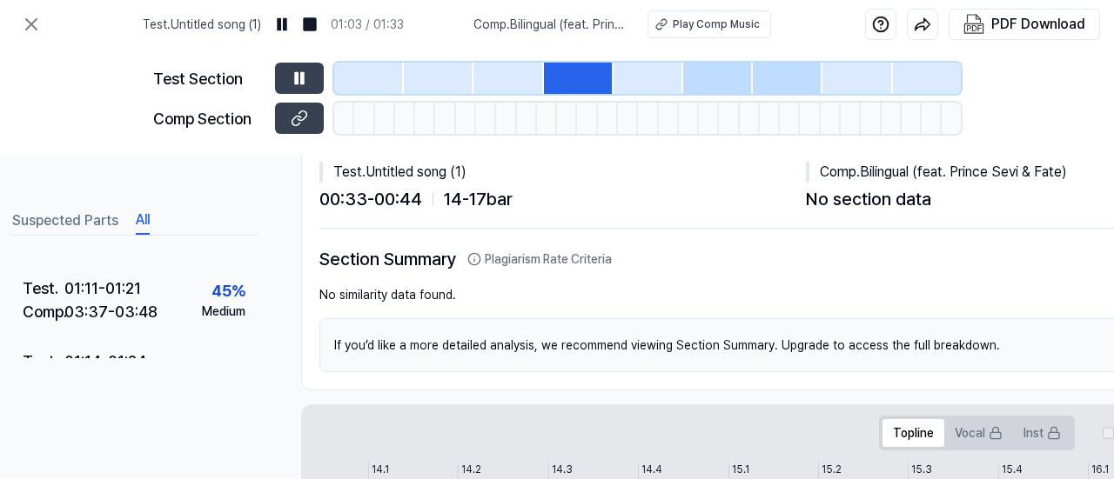
click at [486, 80] on div at bounding box center [508, 78] width 70 height 31
click at [438, 76] on div at bounding box center [439, 78] width 70 height 31
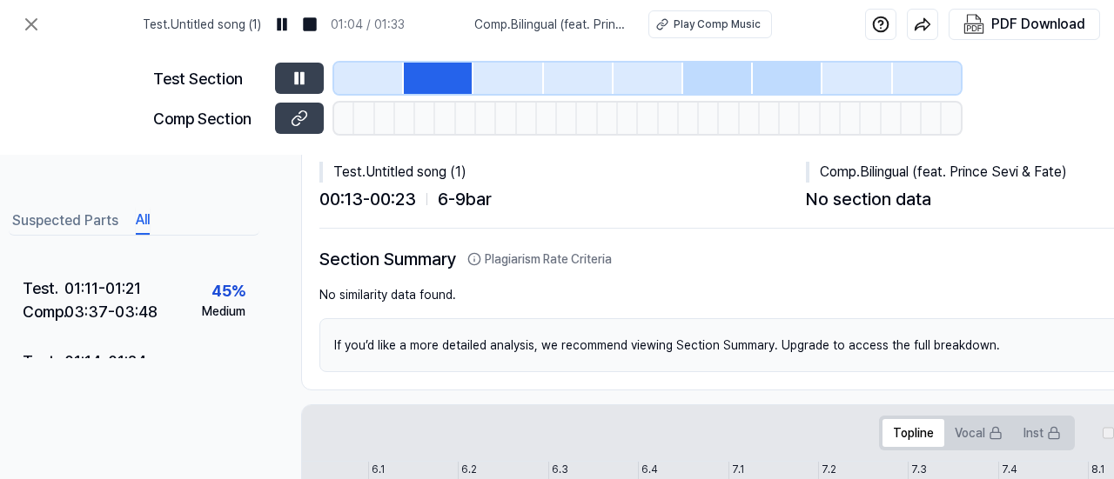
click at [373, 80] on div at bounding box center [369, 78] width 70 height 31
click at [571, 63] on div at bounding box center [579, 78] width 70 height 31
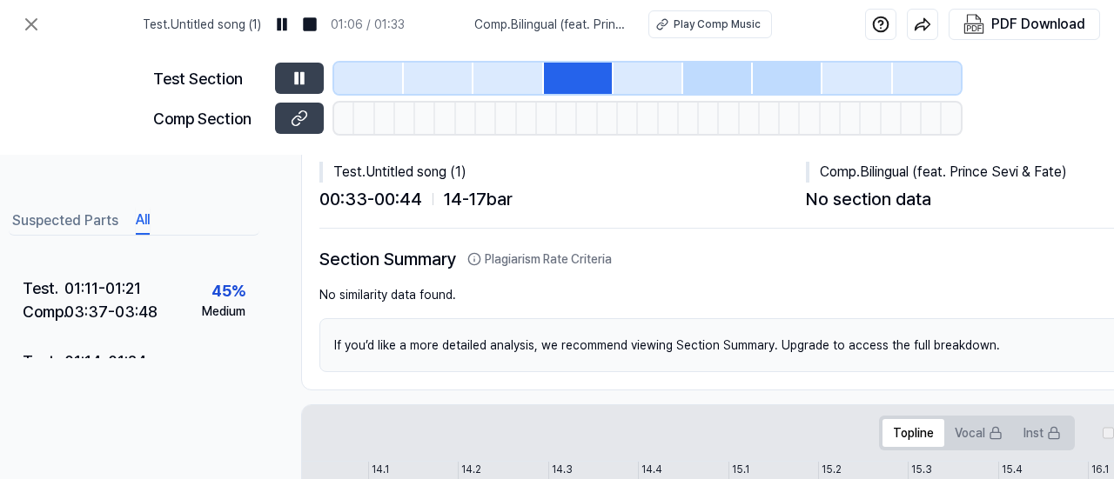
click at [639, 74] on div at bounding box center [648, 78] width 70 height 31
click at [703, 73] on div at bounding box center [718, 78] width 70 height 31
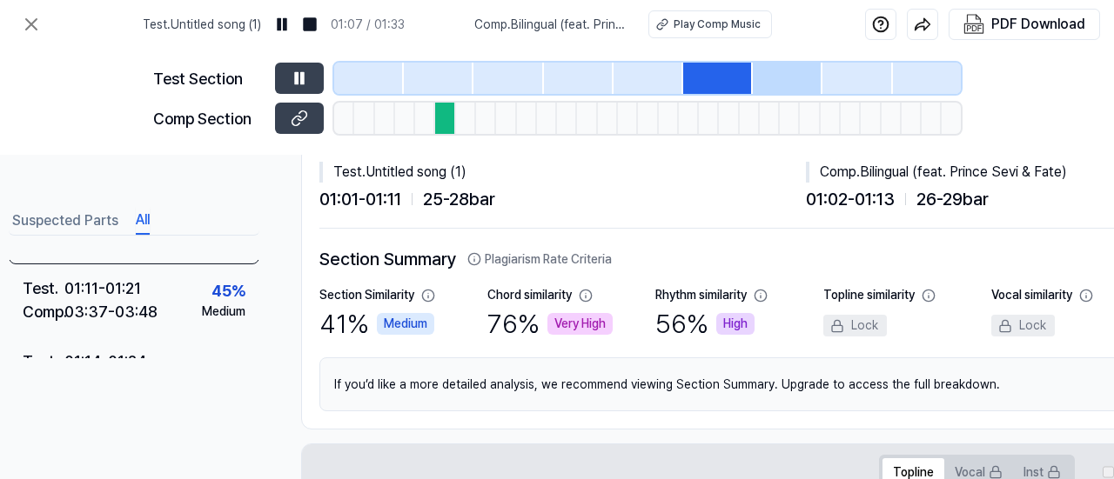
scroll to position [484, 0]
click at [290, 71] on button at bounding box center [299, 78] width 49 height 31
click at [310, 70] on button at bounding box center [299, 78] width 49 height 31
click at [318, 18] on img at bounding box center [309, 24] width 17 height 17
click at [275, 77] on button at bounding box center [299, 78] width 49 height 31
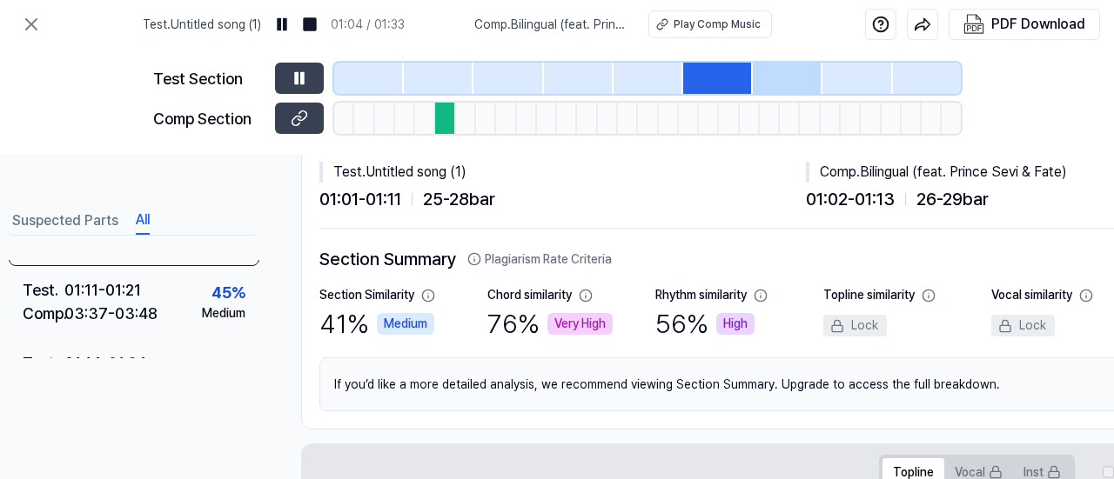
click at [775, 73] on div at bounding box center [788, 78] width 70 height 31
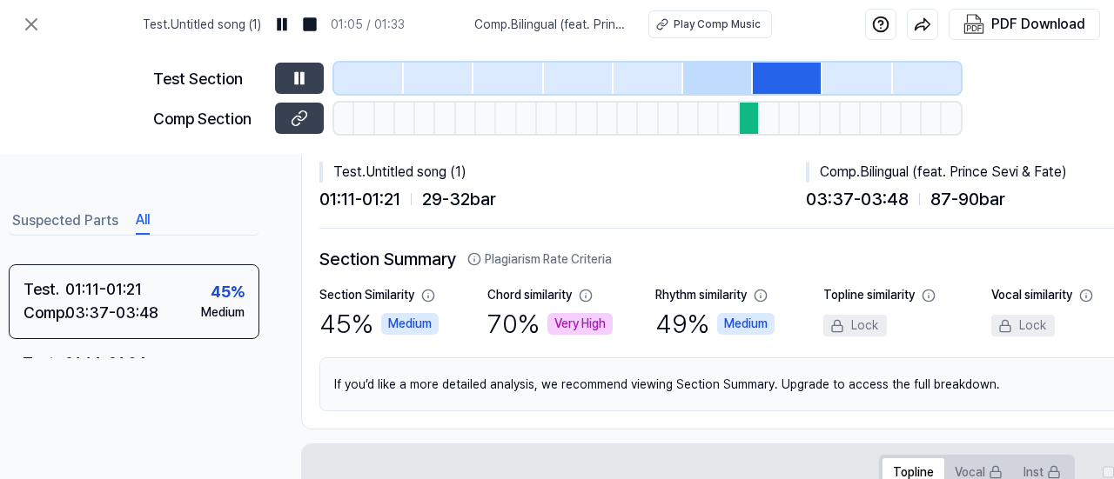
click at [713, 84] on div at bounding box center [718, 78] width 70 height 31
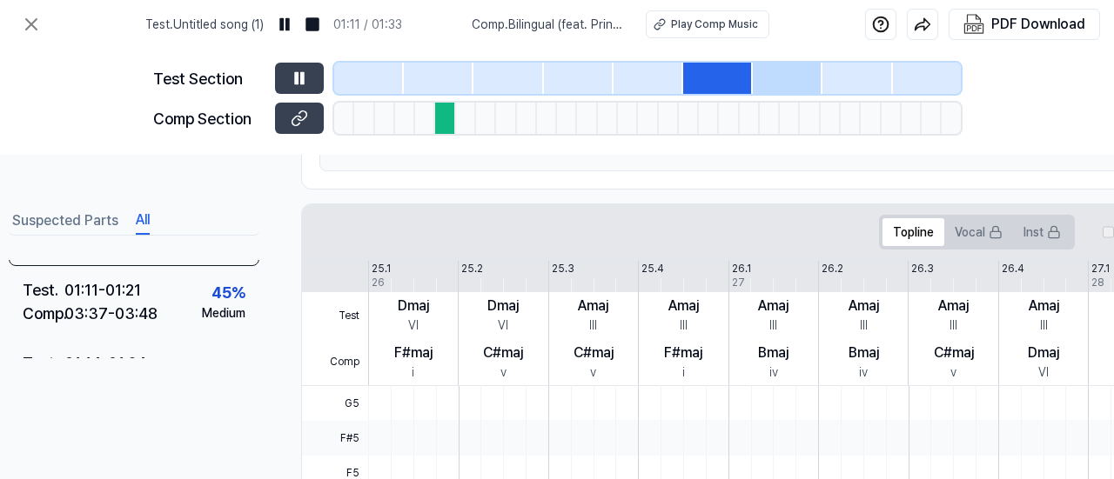
scroll to position [0, 26]
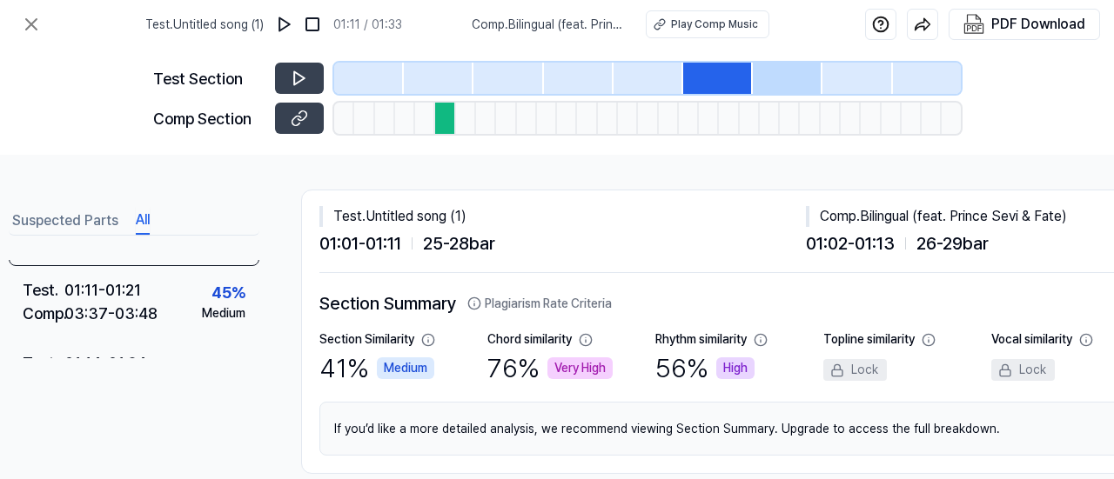
click at [776, 83] on div at bounding box center [788, 78] width 70 height 31
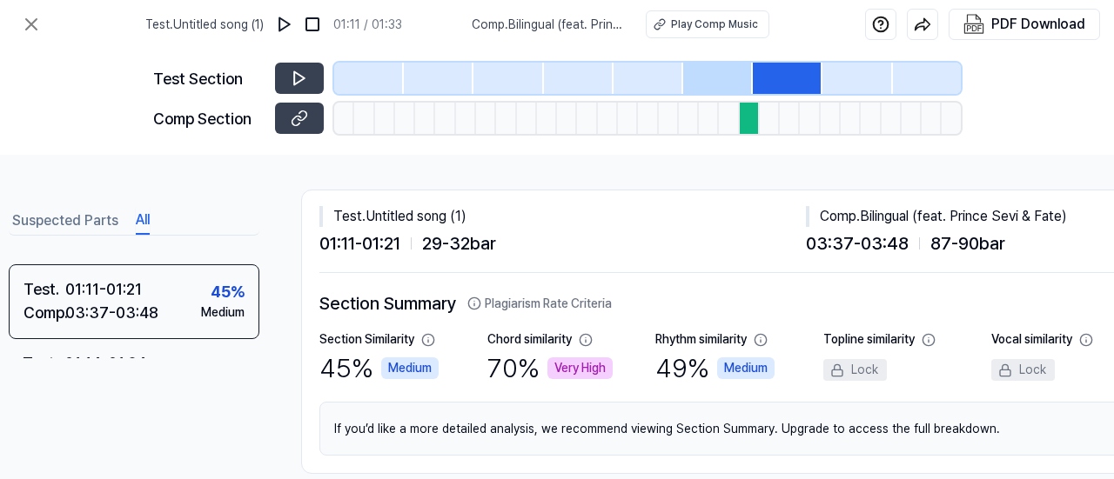
click at [729, 71] on div at bounding box center [718, 78] width 70 height 31
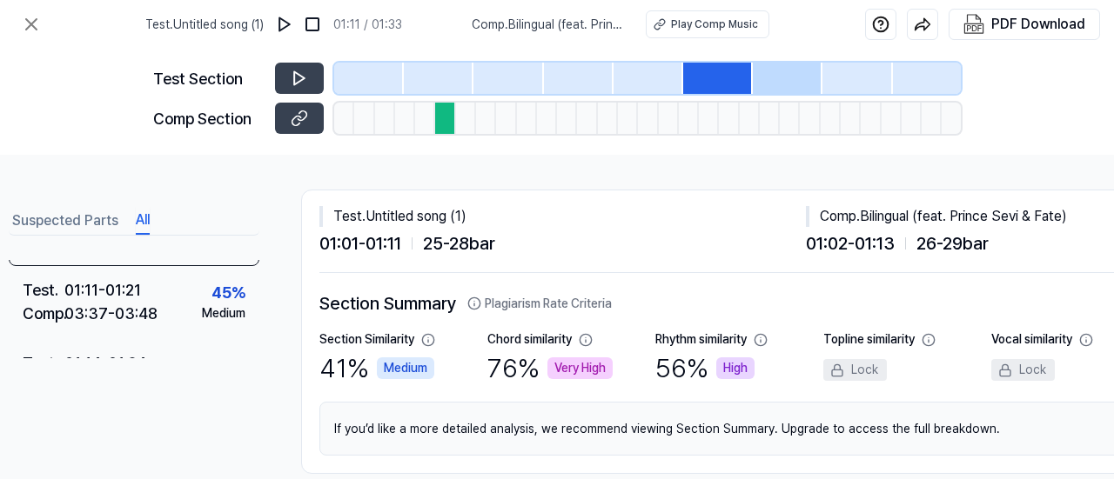
click at [772, 64] on div at bounding box center [788, 78] width 70 height 31
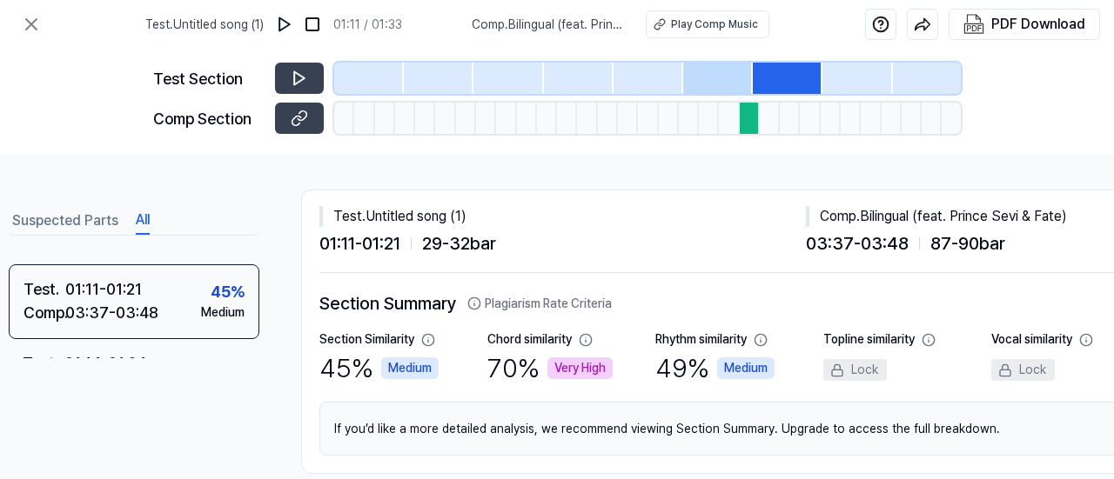
click at [847, 71] on div at bounding box center [857, 78] width 70 height 31
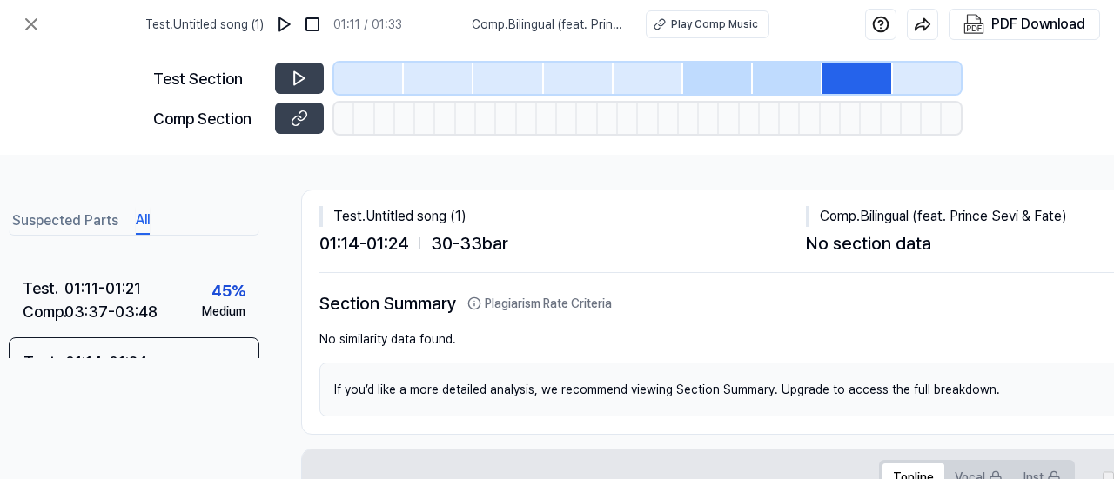
click at [10, 19] on div "Test . Untitled song (1) 01:11 / 01:33 Comp . Bilingual (feat. Prince Sevi & Fa…" at bounding box center [557, 24] width 1114 height 49
click at [22, 19] on icon at bounding box center [31, 24] width 21 height 21
